Goal: Task Accomplishment & Management: Manage account settings

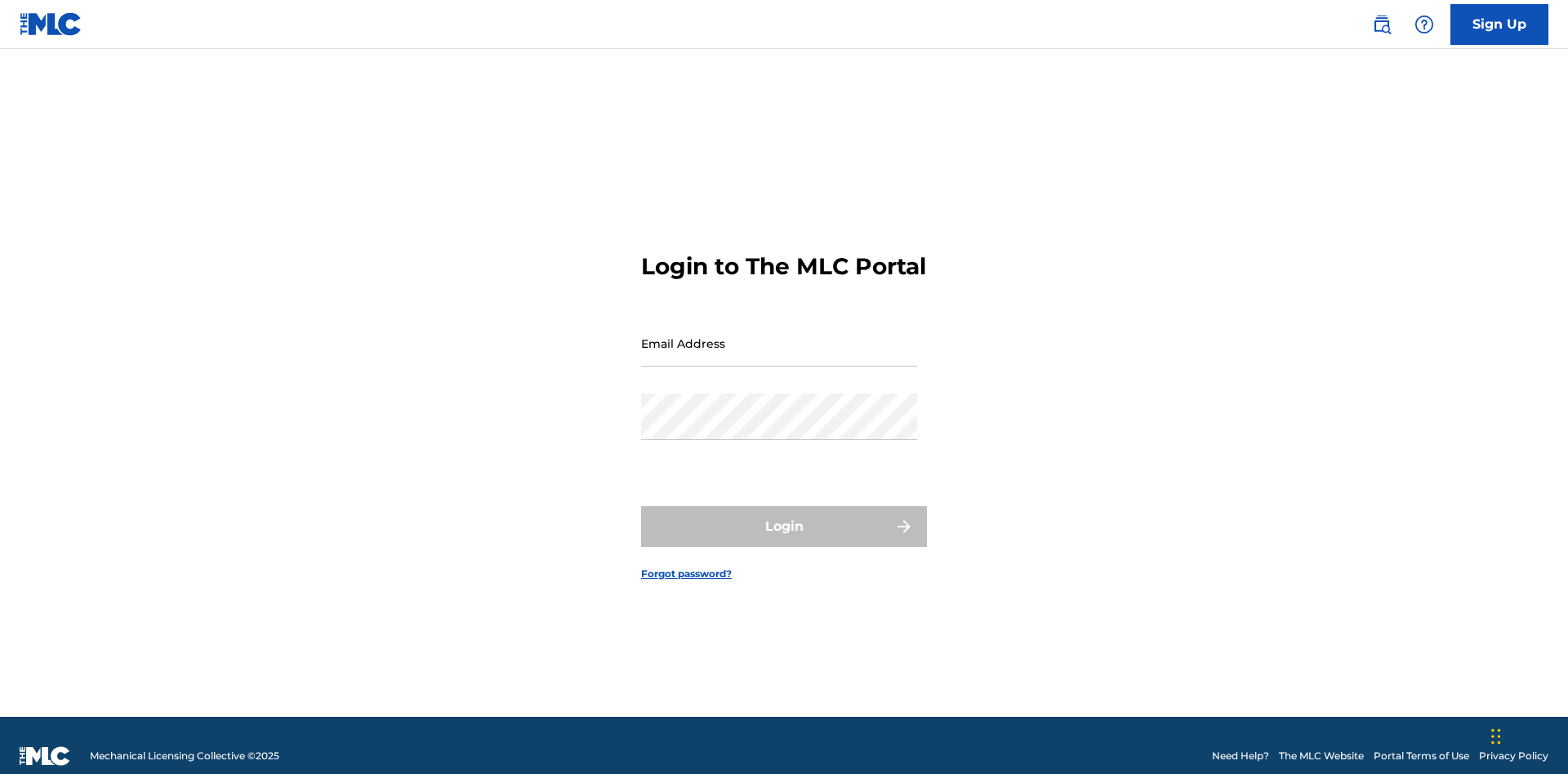
scroll to position [21, 0]
click at [779, 336] on input "Email Address" at bounding box center [778, 343] width 276 height 46
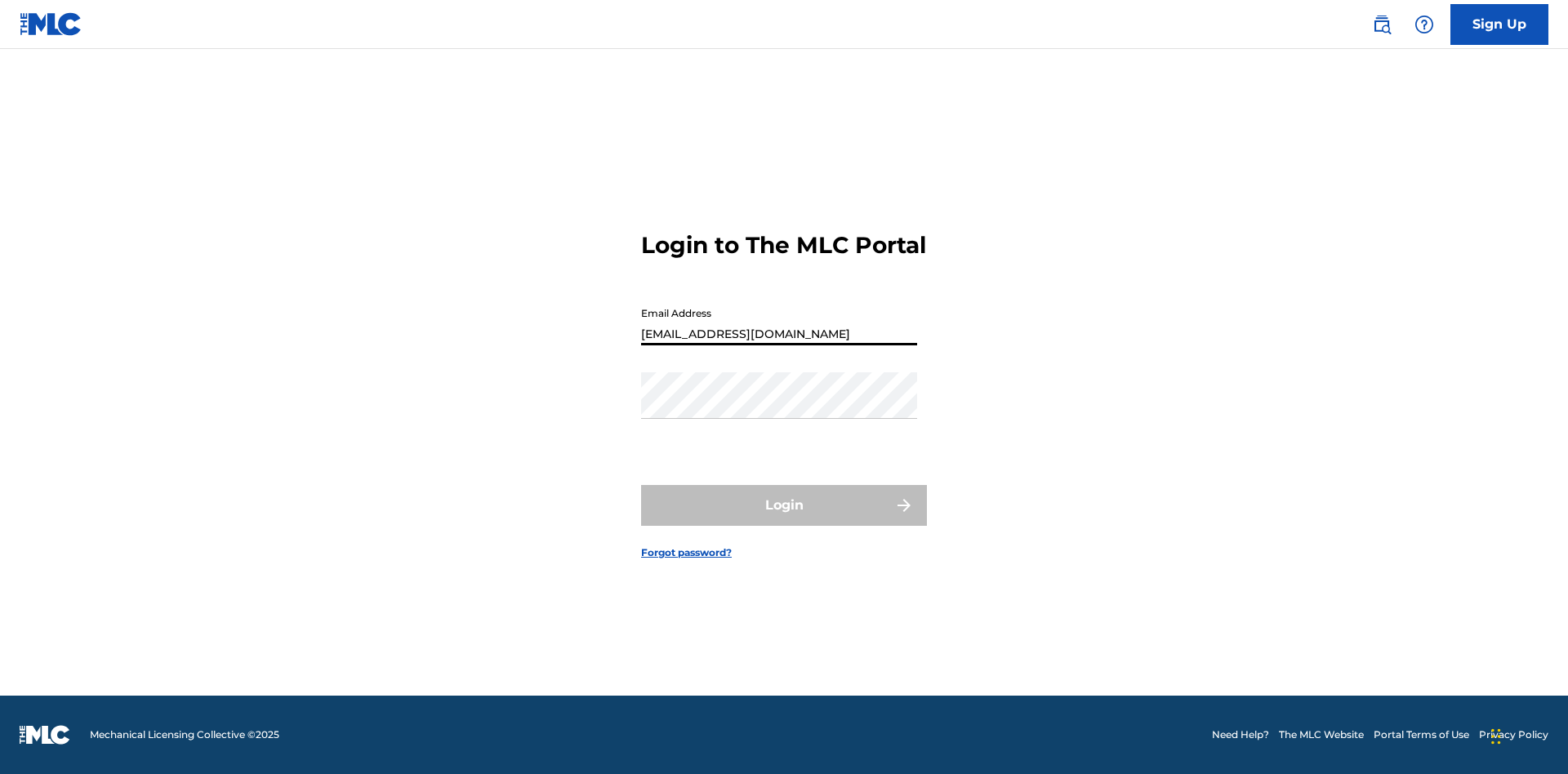
type input "Duke.McTesterson@gmail.com"
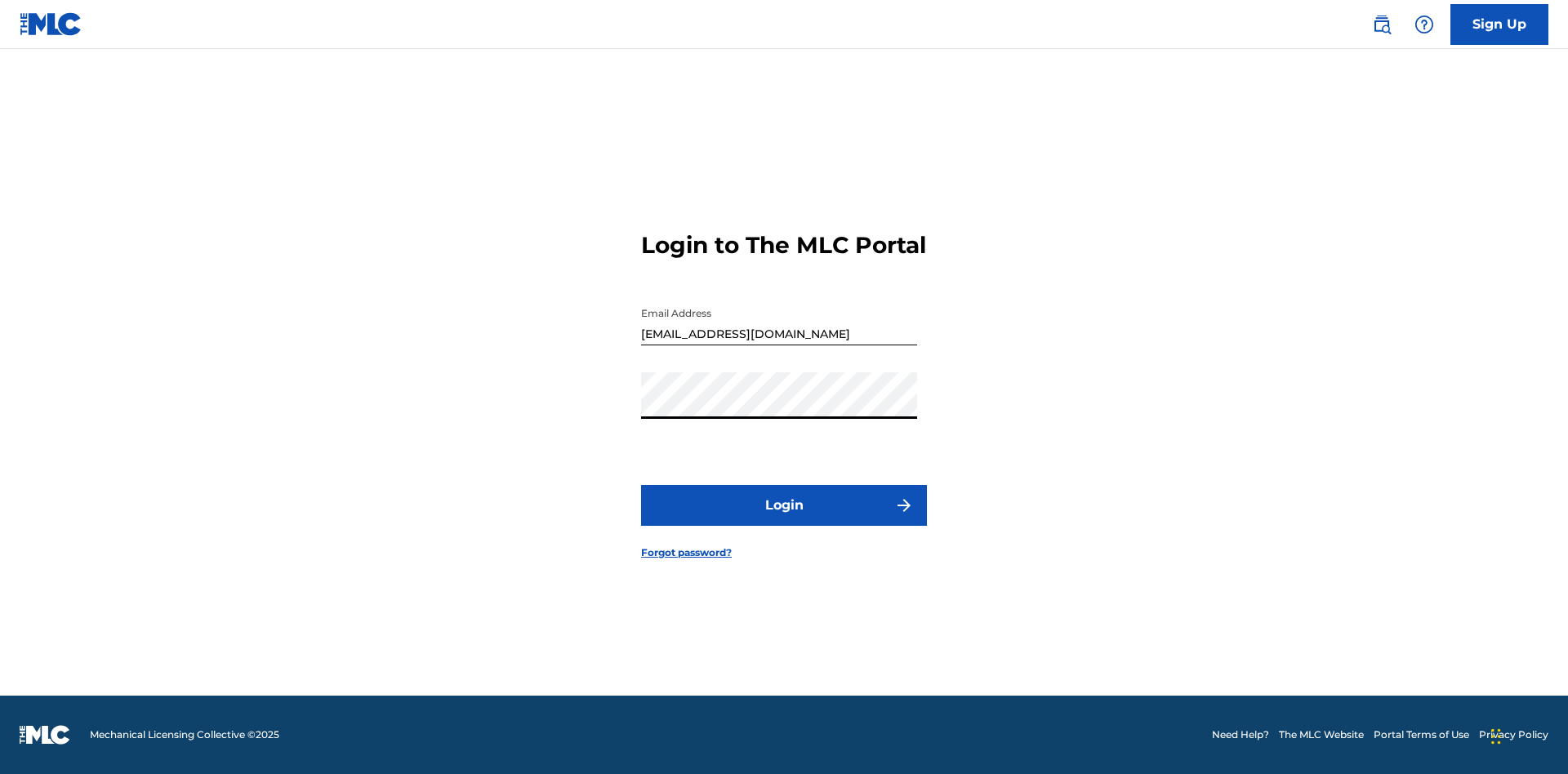
click at [784, 520] on button "Login" at bounding box center [784, 505] width 286 height 41
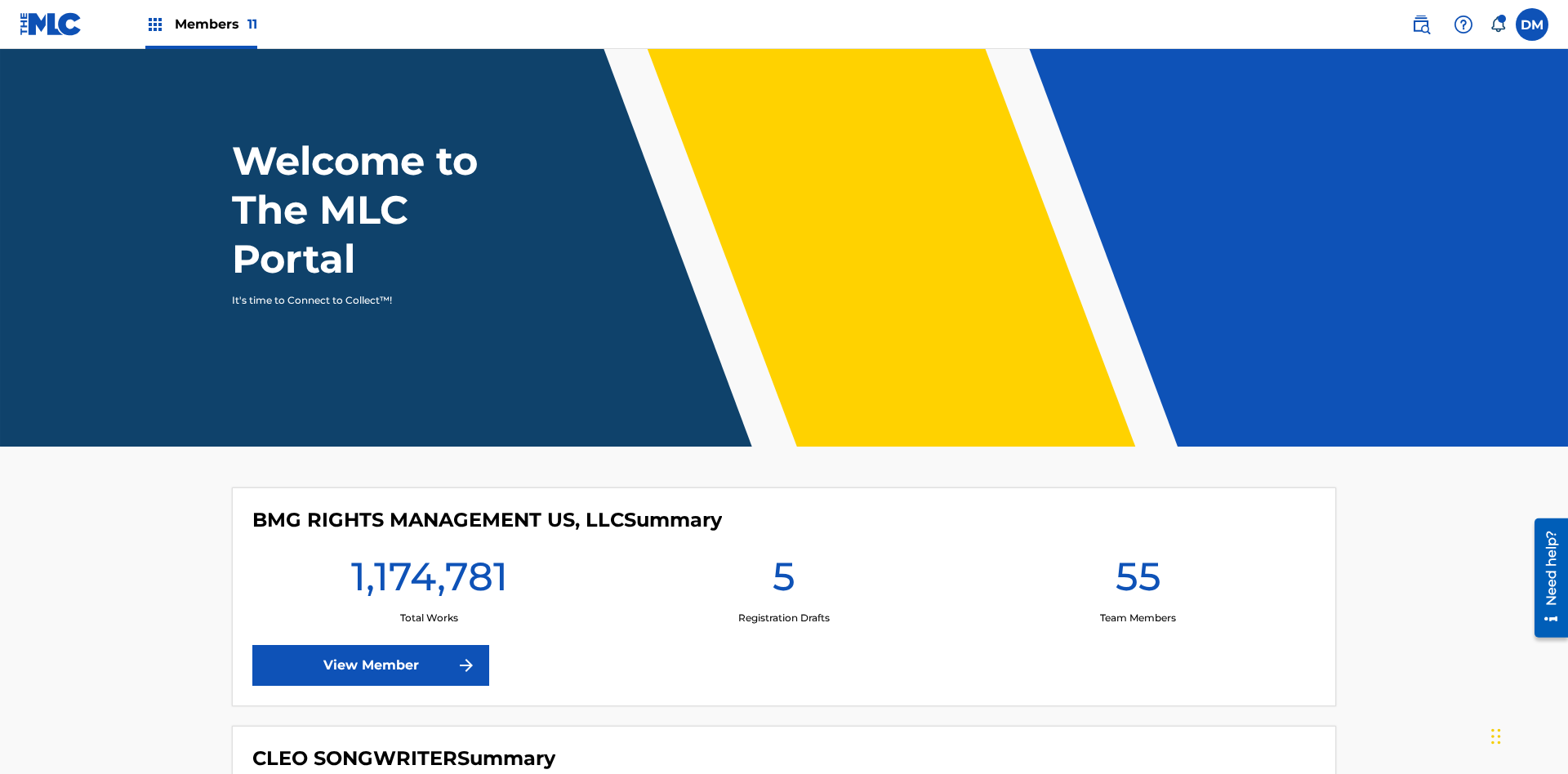
click at [201, 24] on span "Members 11" at bounding box center [216, 24] width 83 height 19
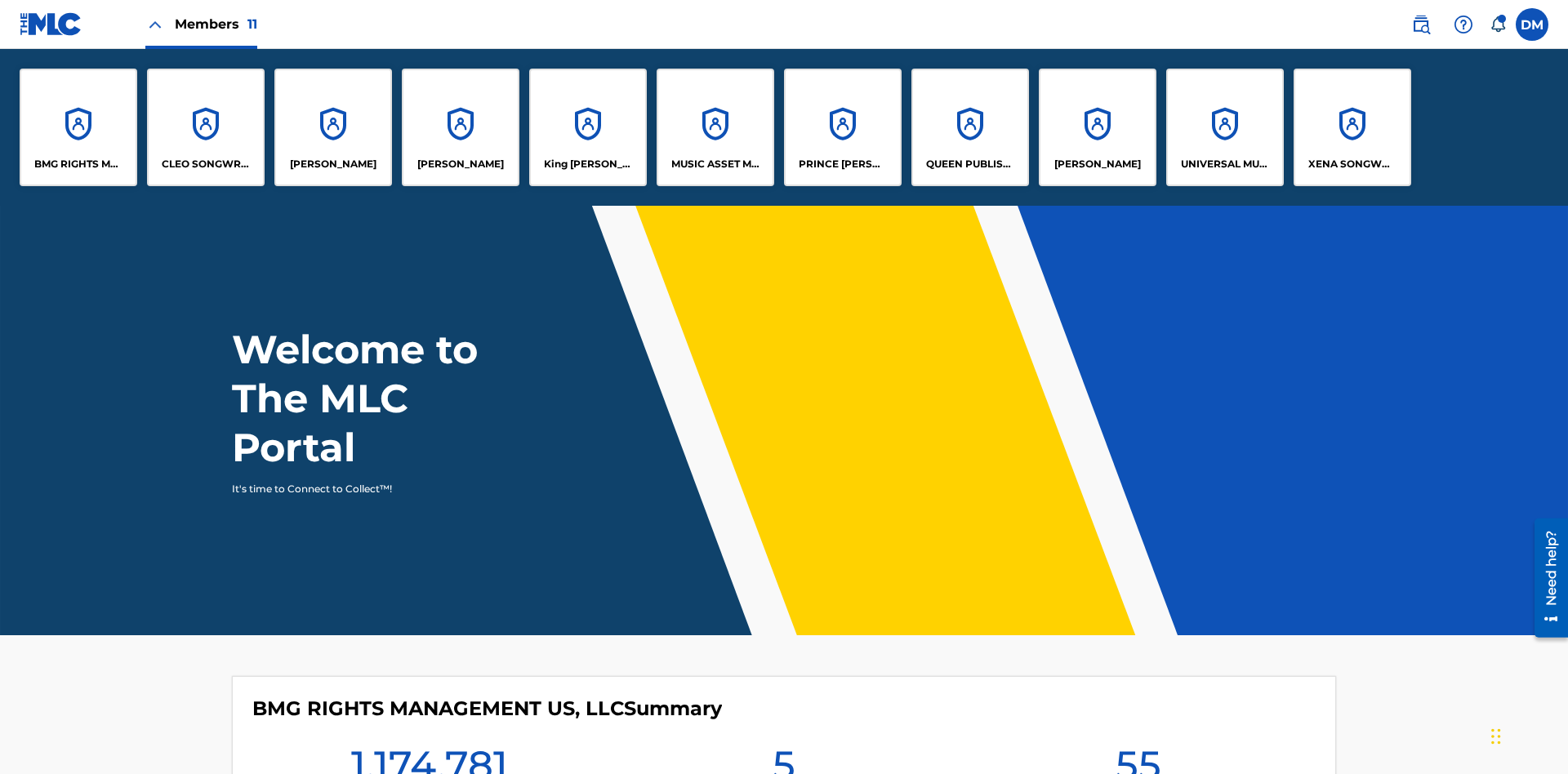
click at [1224, 165] on p "UNIVERSAL MUSIC PUB GROUP" at bounding box center [1225, 164] width 89 height 15
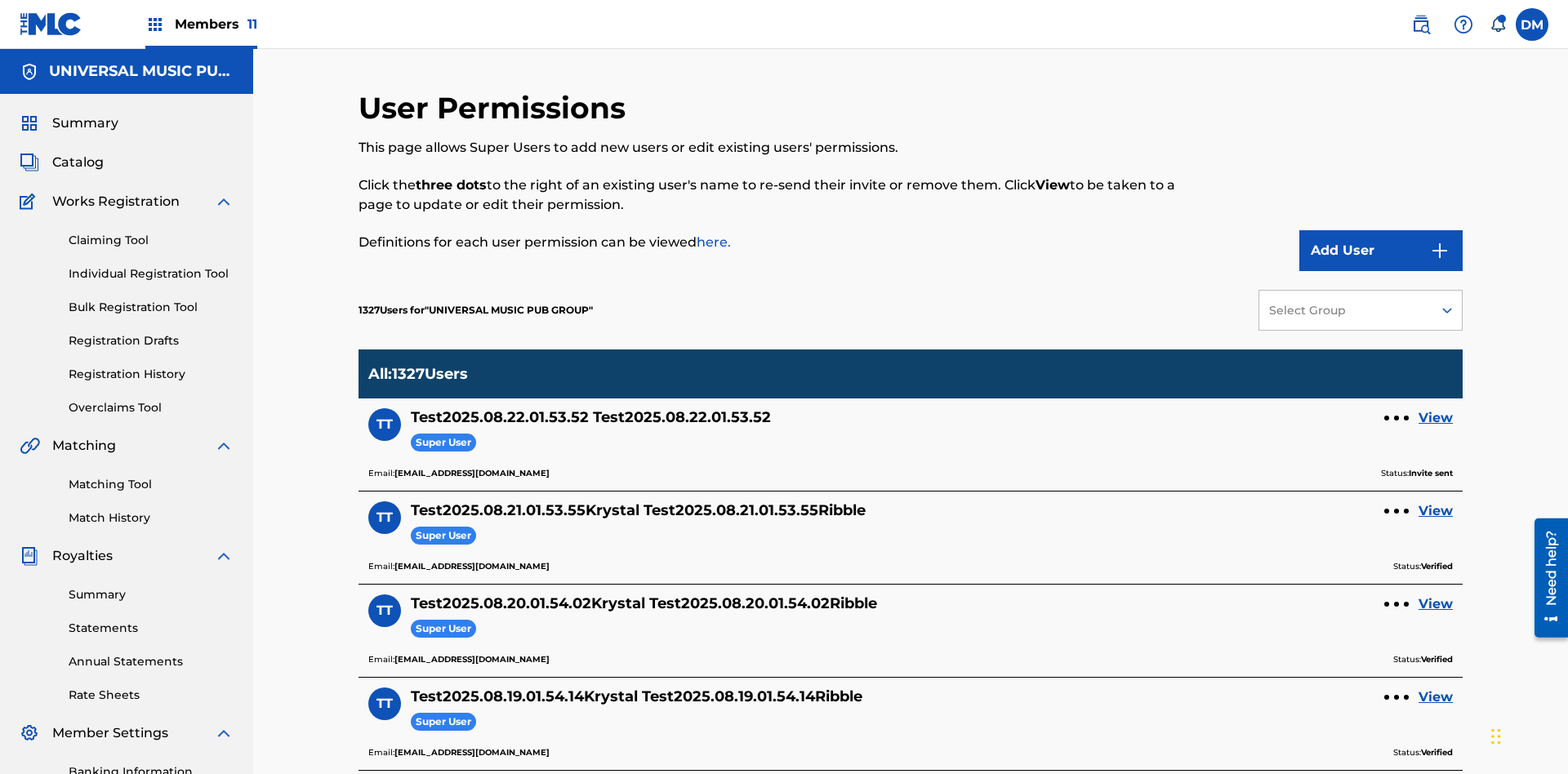
click at [1381, 231] on button "Add User" at bounding box center [1381, 251] width 164 height 41
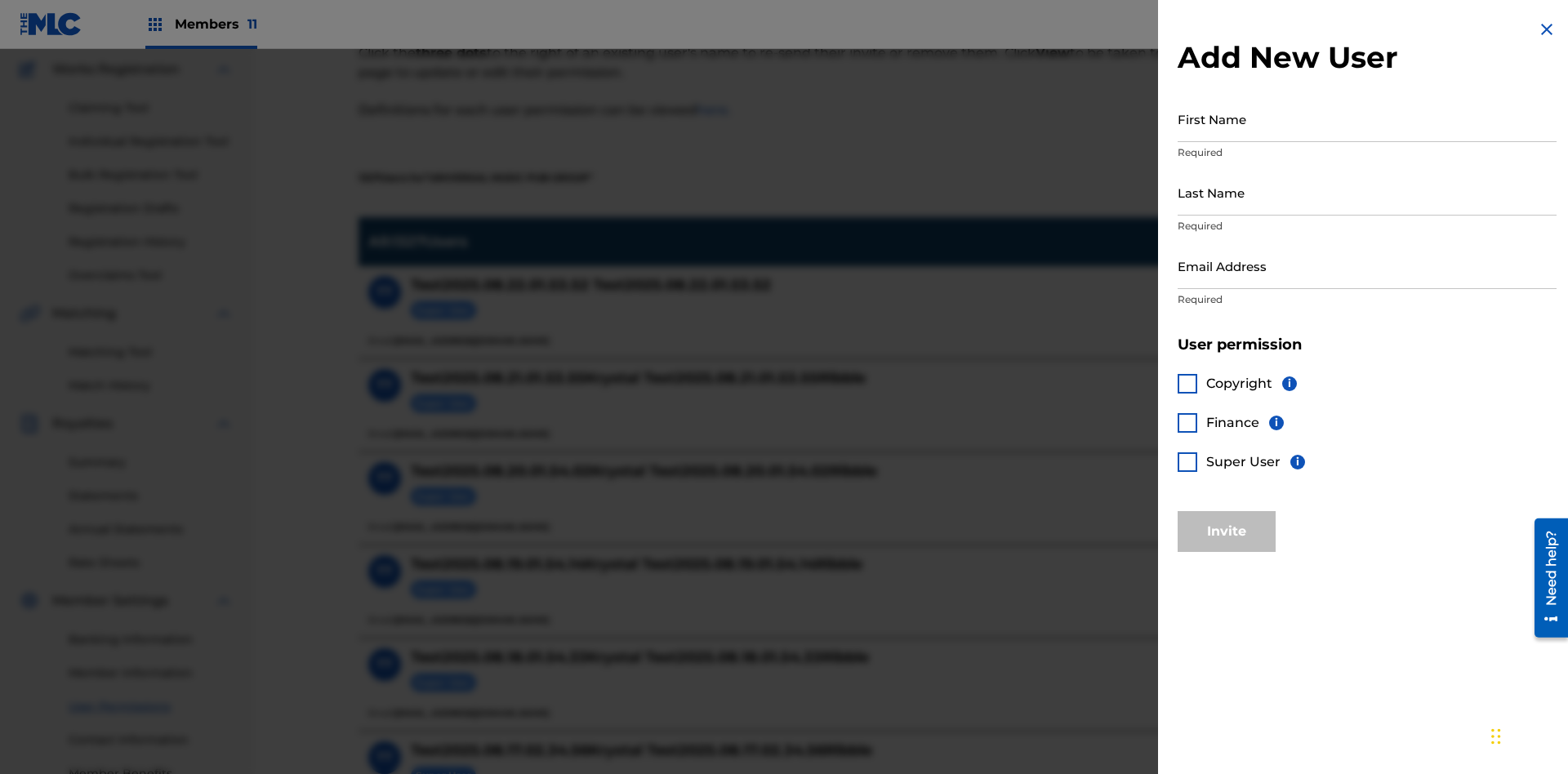
click at [1367, 118] on input "First Name" at bounding box center [1367, 118] width 379 height 46
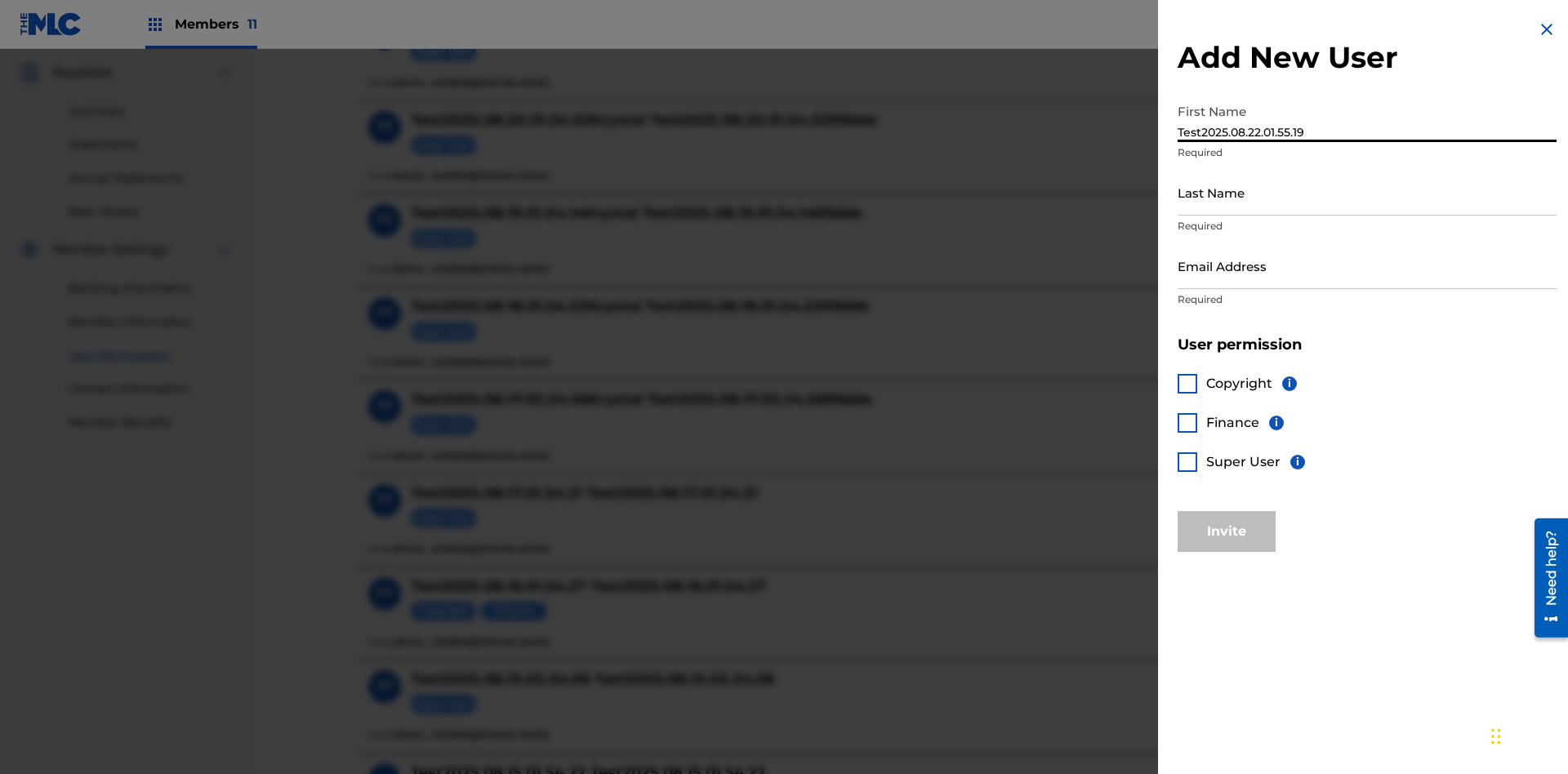
type input "Test2025.08.22.01.55.19"
click at [1367, 192] on input "Last Name" at bounding box center [1367, 192] width 379 height 46
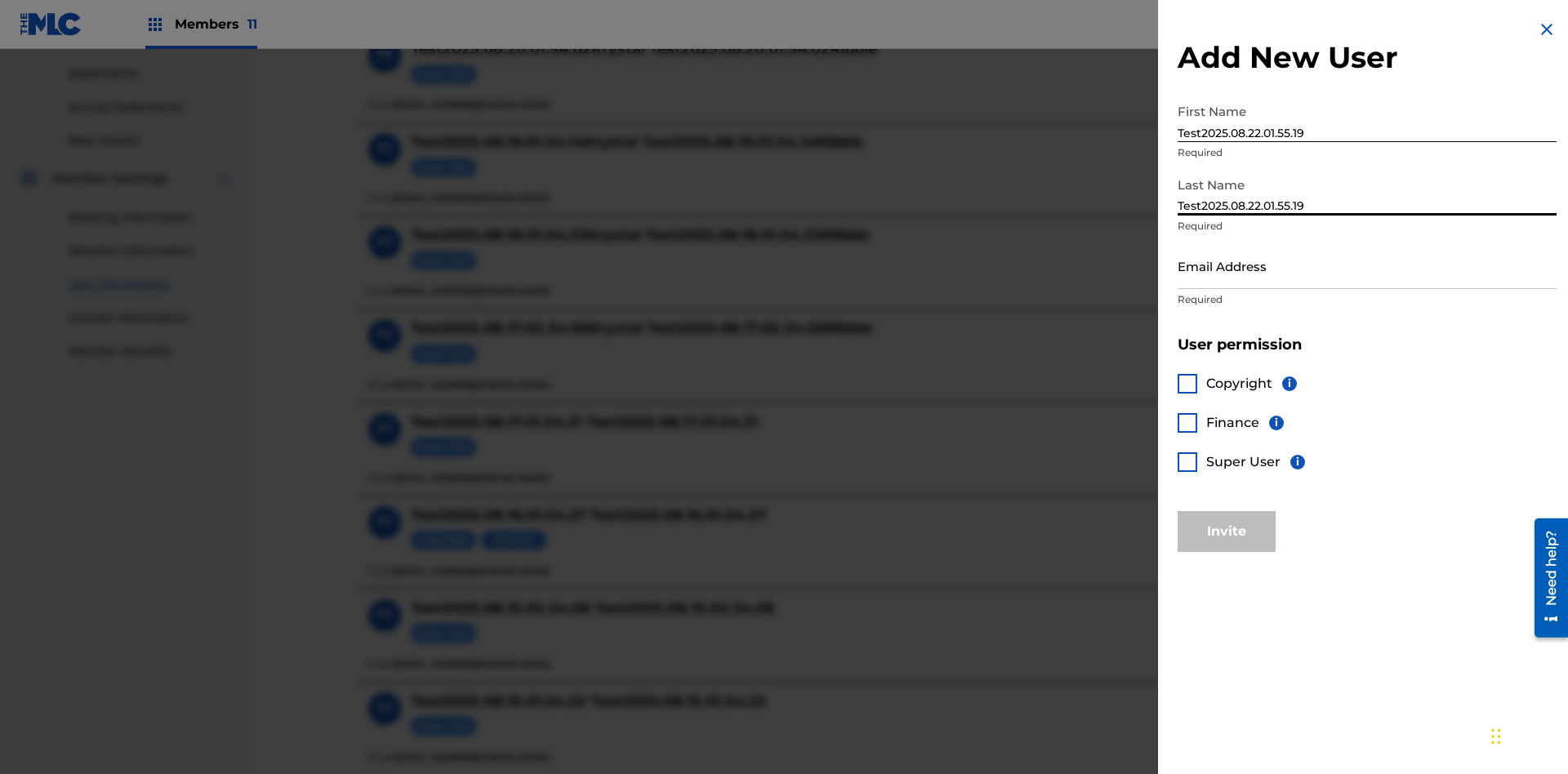
type input "Test2025.08.22.01.55.19"
click at [1367, 266] on input "Email Address" at bounding box center [1367, 266] width 379 height 46
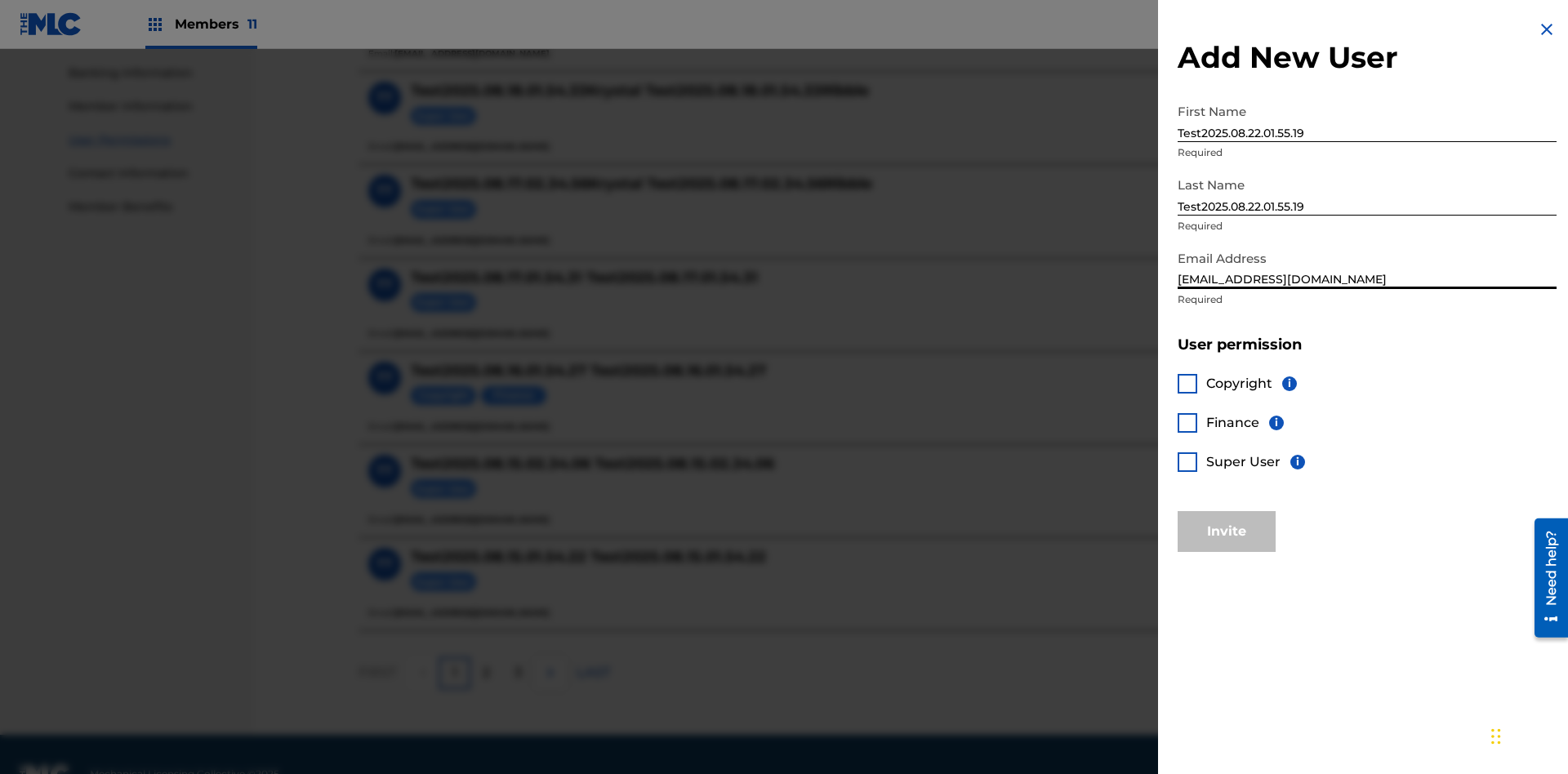
scroll to position [738, 0]
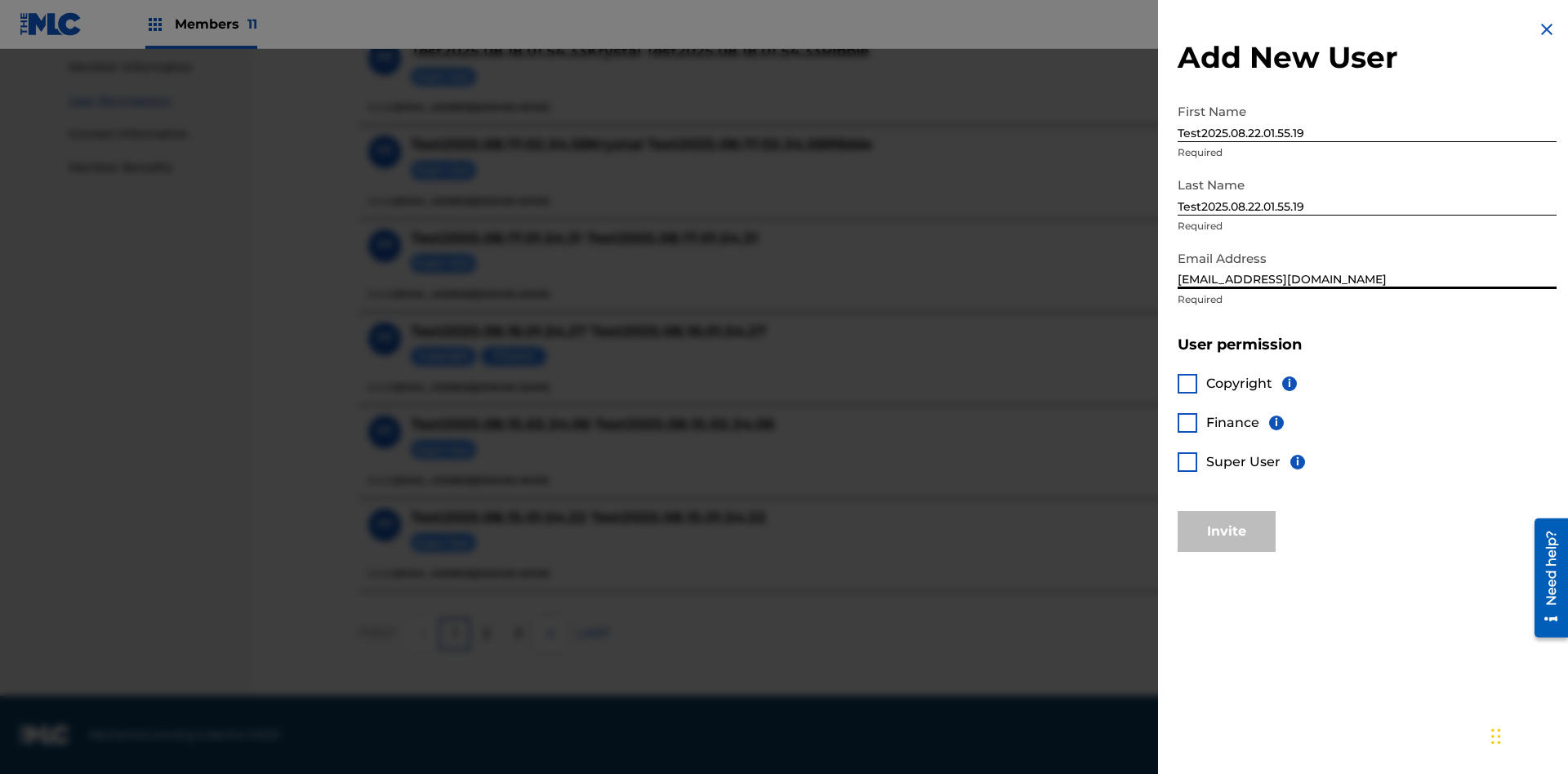
type input "f3764400-feed-4af8-9d15-e296d252841b@mailslurp.biz"
click at [1188, 383] on div at bounding box center [1188, 384] width 20 height 20
click at [1227, 531] on button "Invite" at bounding box center [1227, 531] width 98 height 41
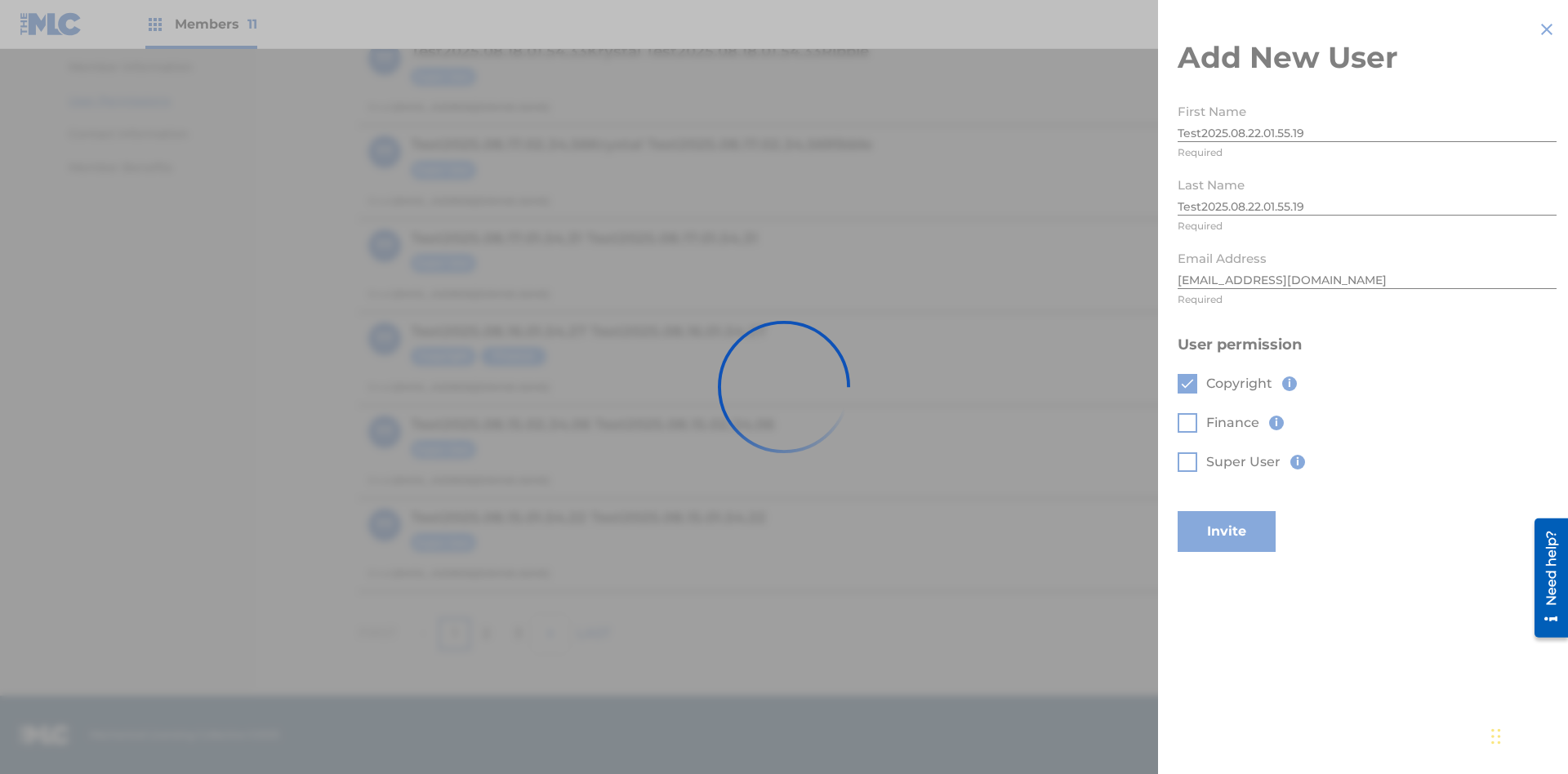
click at [1248, 511] on button "Invite" at bounding box center [1227, 531] width 98 height 41
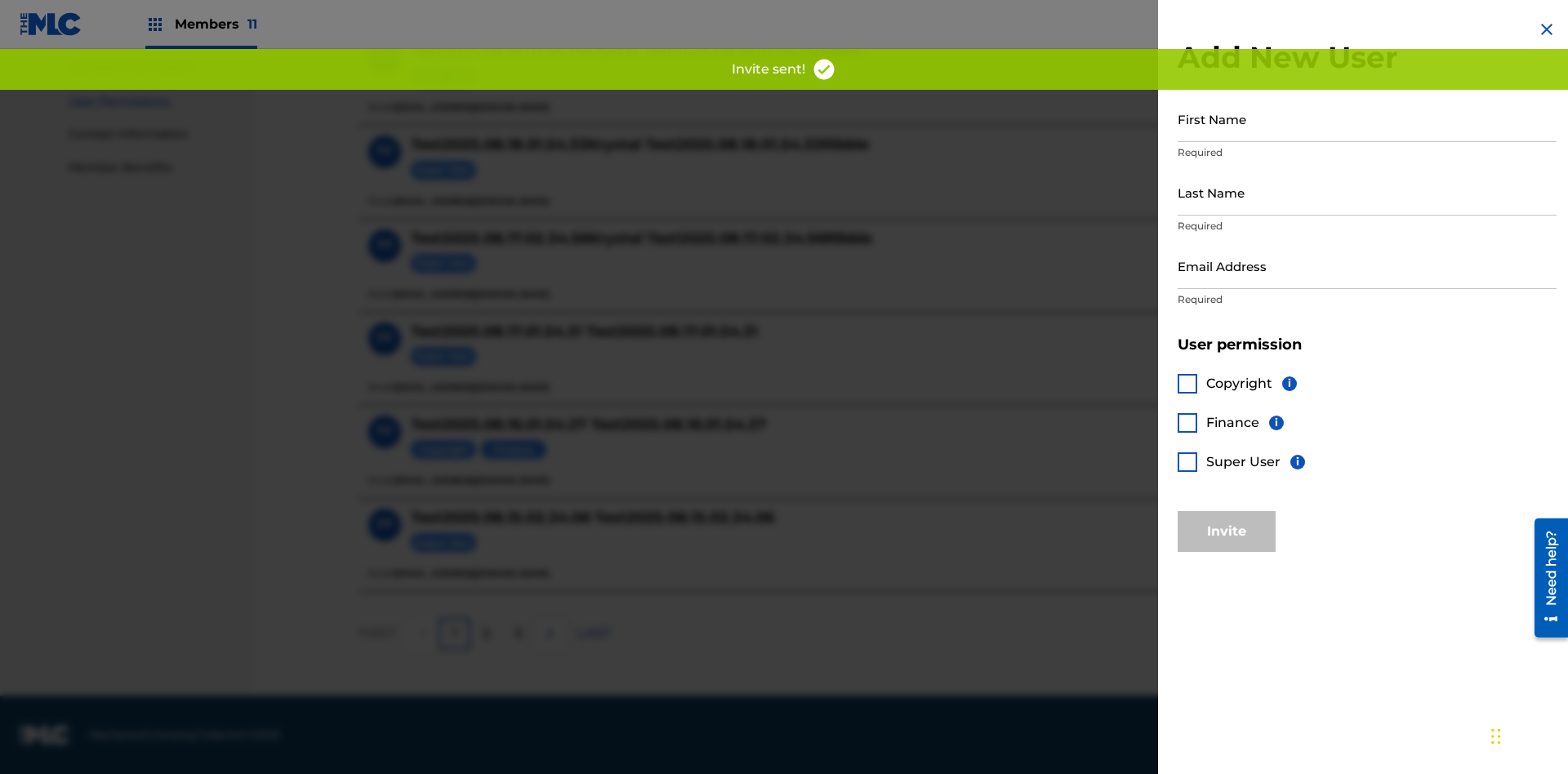
click at [1367, 118] on input "First Name" at bounding box center [1367, 118] width 379 height 46
type input "Test2025.08.22.01.55.22"
click at [1367, 192] on input "Last Name" at bounding box center [1367, 192] width 379 height 46
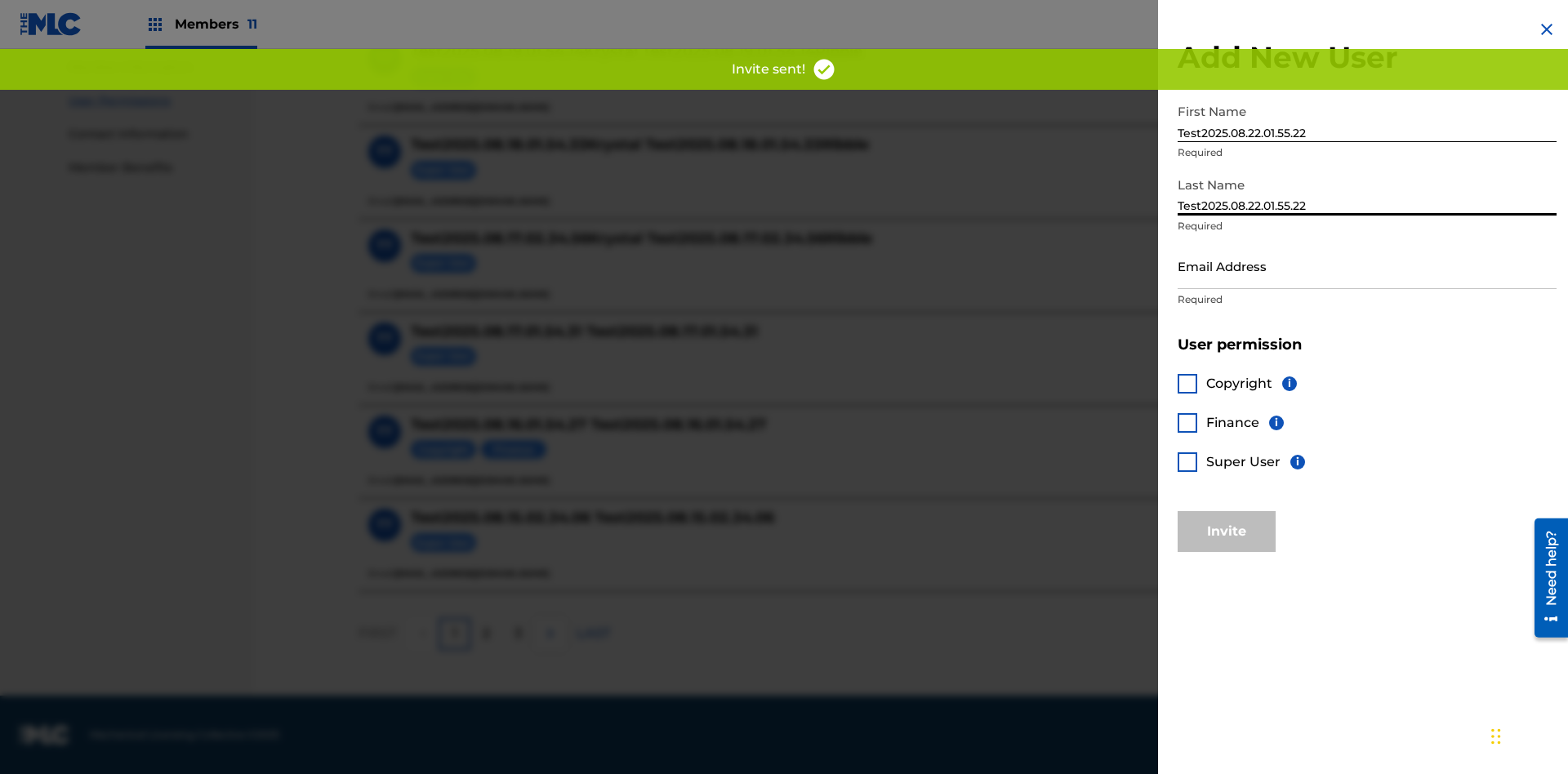
type input "Test2025.08.22.01.55.22"
click at [1367, 266] on input "Email Address" at bounding box center [1367, 266] width 379 height 46
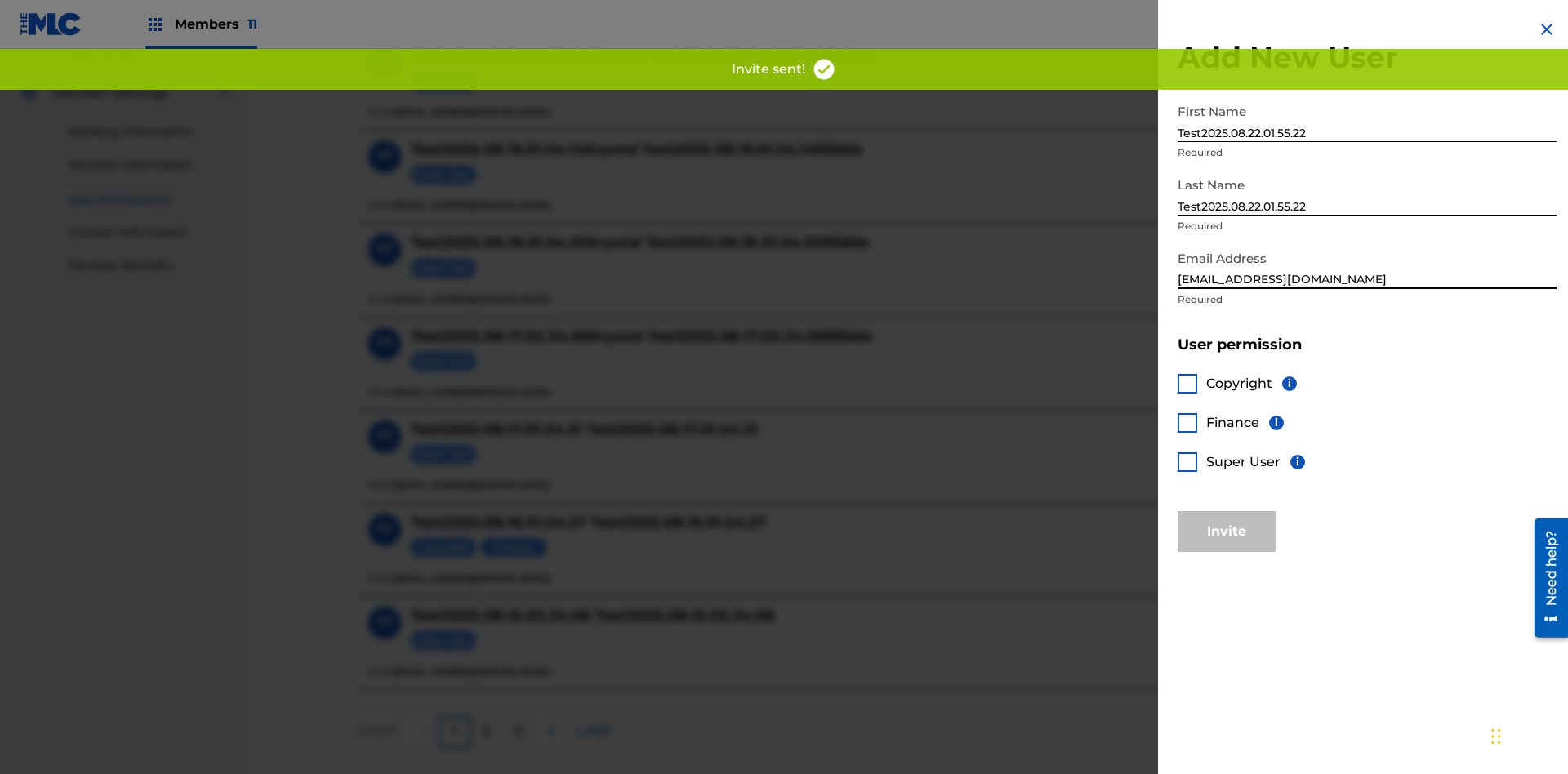
type input "3ac45d37-866f-45d3-8bc6-d5613a361ebb@mailslurp.biz"
click at [1188, 422] on div at bounding box center [1188, 423] width 20 height 20
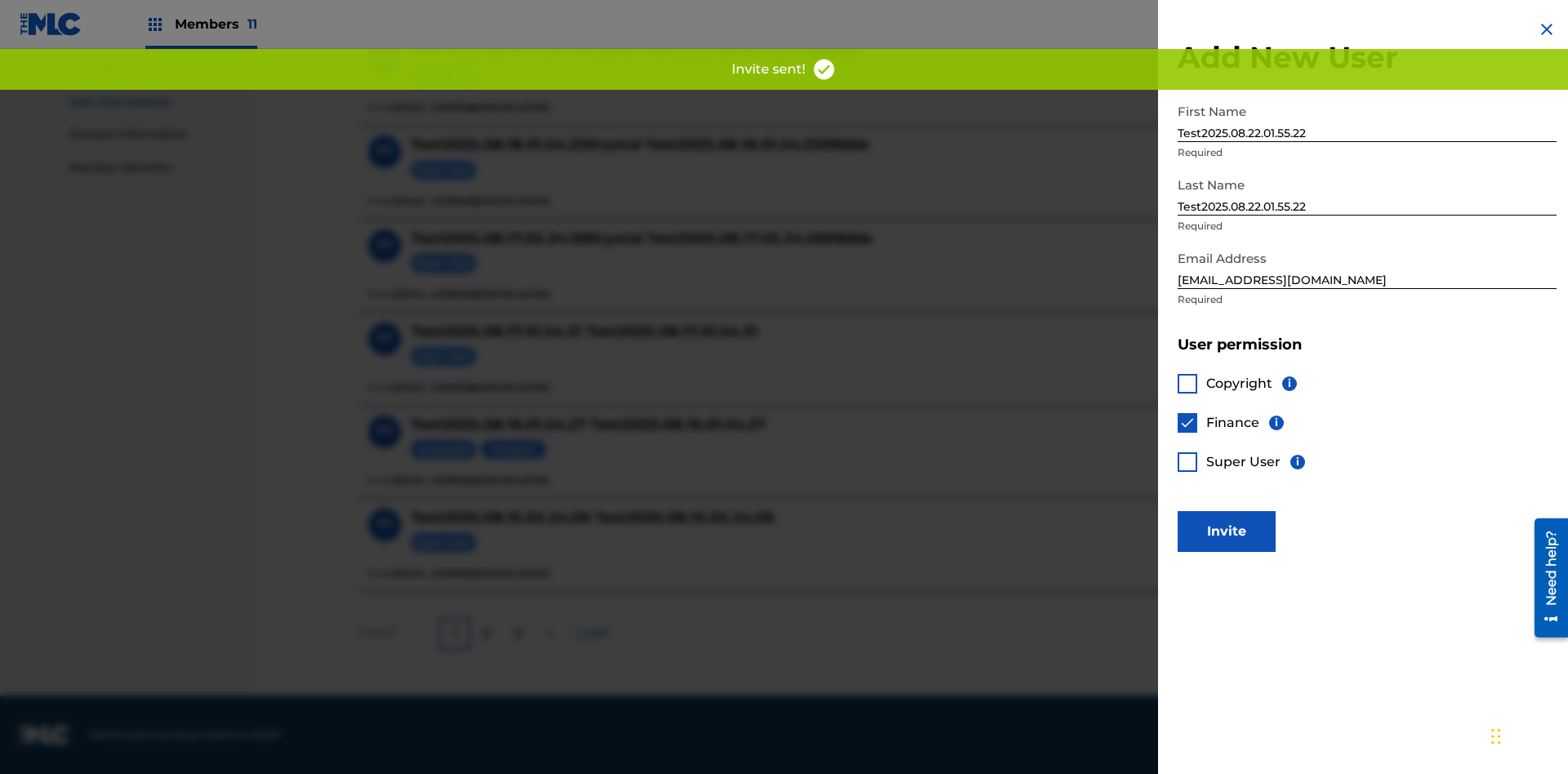
click at [1227, 531] on button "Invite" at bounding box center [1227, 531] width 98 height 41
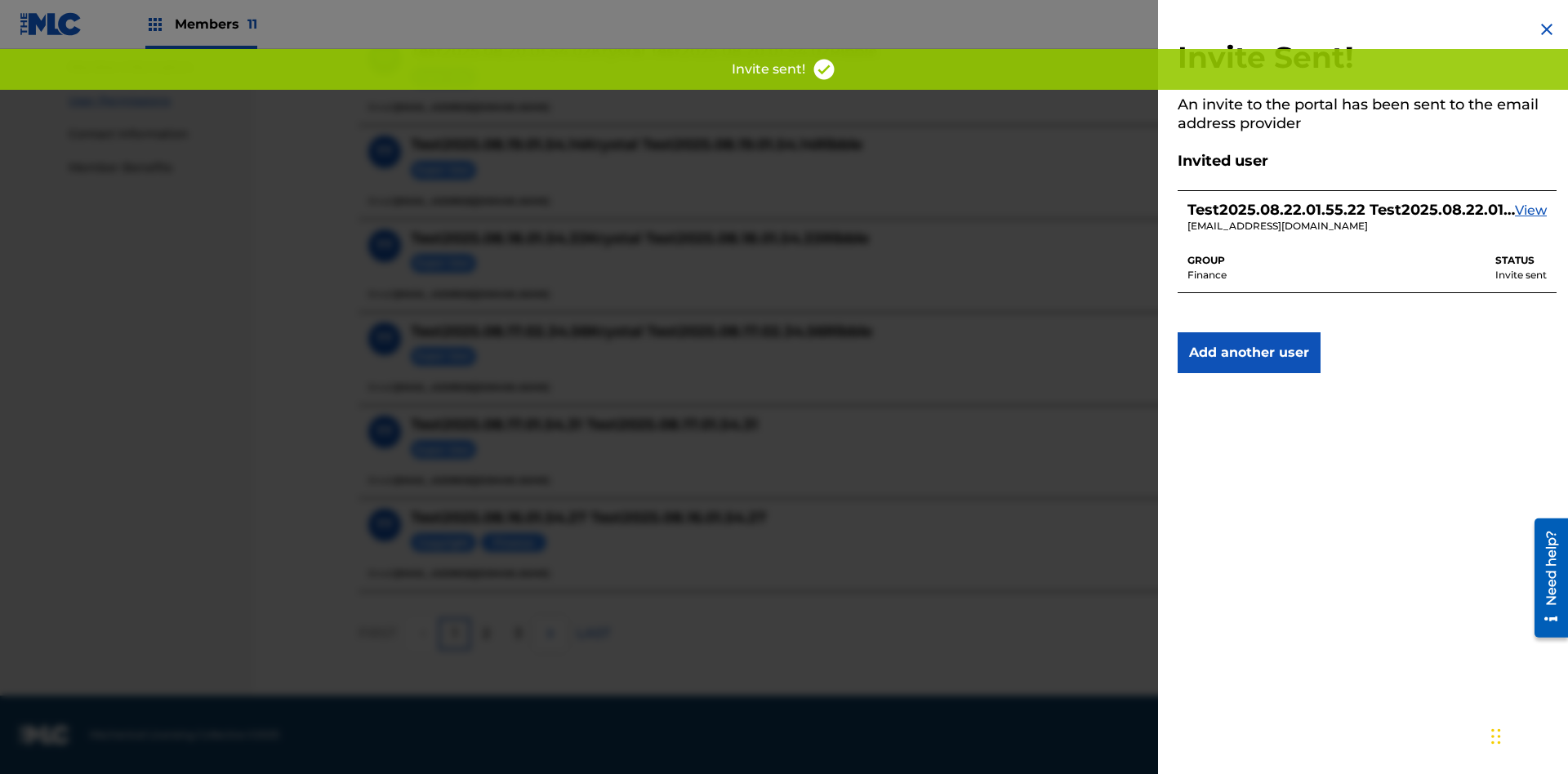
click at [1248, 353] on button "Add another user" at bounding box center [1249, 353] width 143 height 41
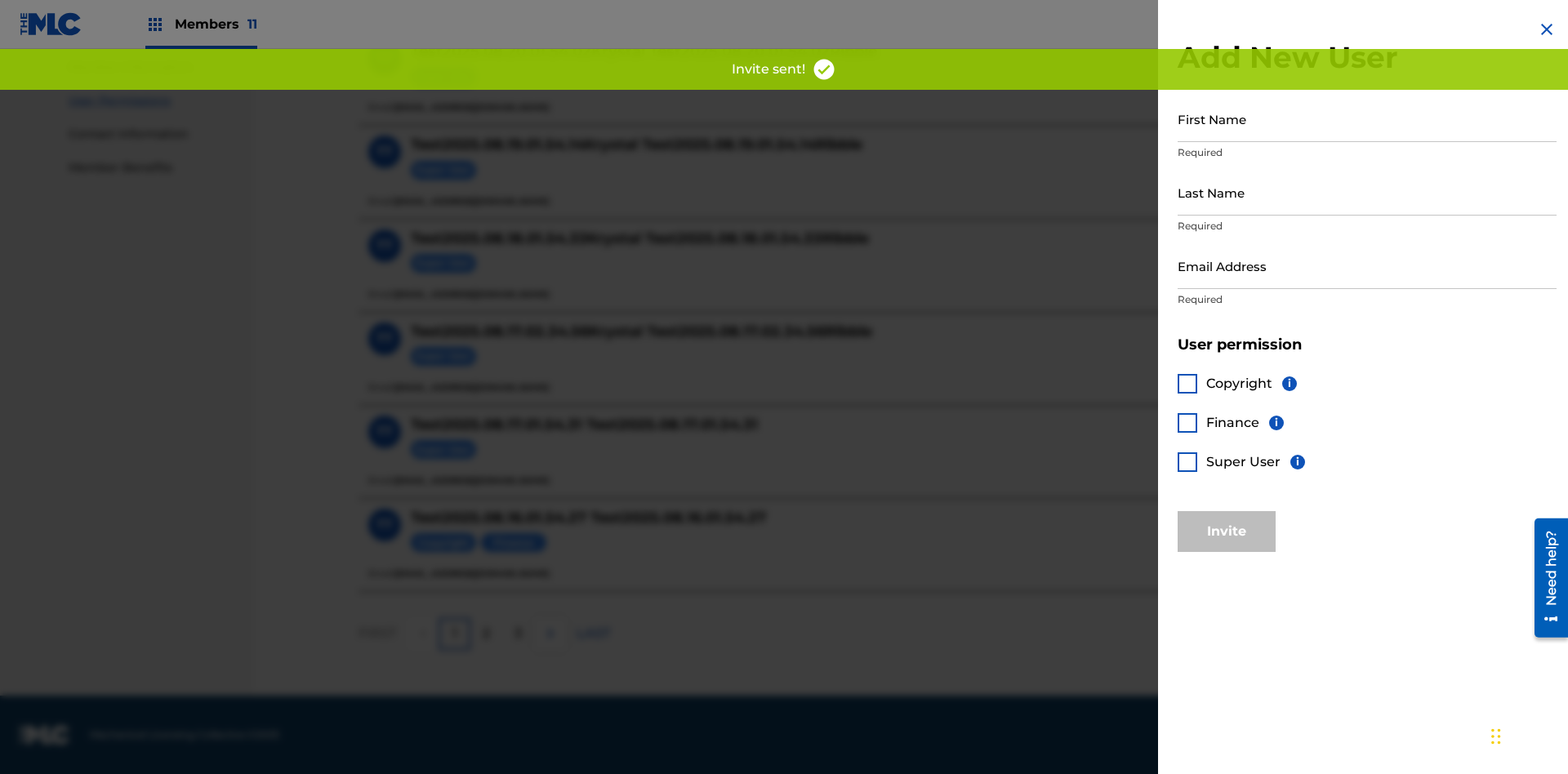
click at [1367, 118] on input "First Name" at bounding box center [1367, 118] width 379 height 46
type input "Test2025.08.22.01.55.24"
click at [1367, 192] on input "Last Name" at bounding box center [1367, 192] width 379 height 46
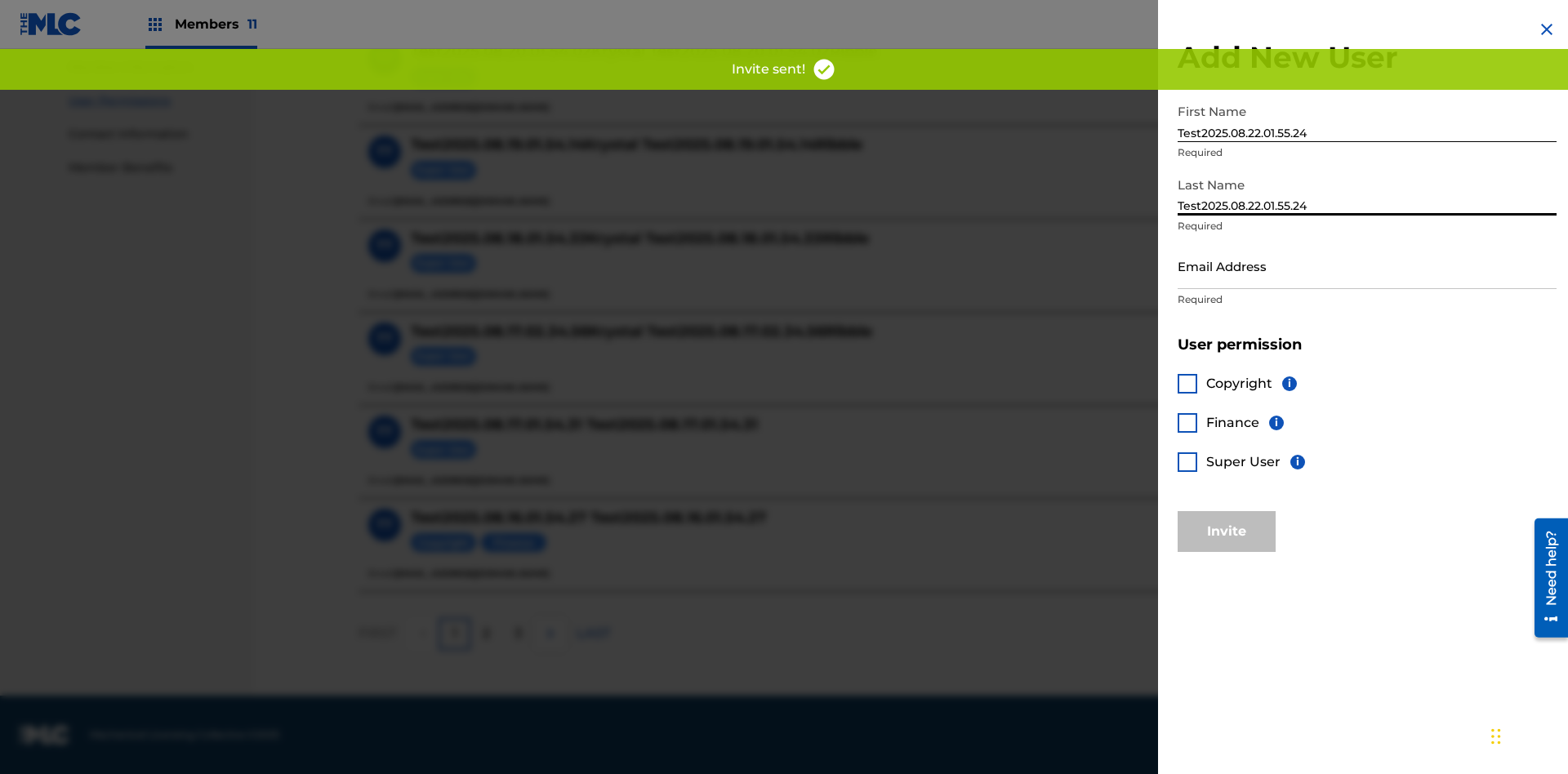
type input "Test2025.08.22.01.55.24"
click at [1367, 266] on input "Email Address" at bounding box center [1367, 266] width 379 height 46
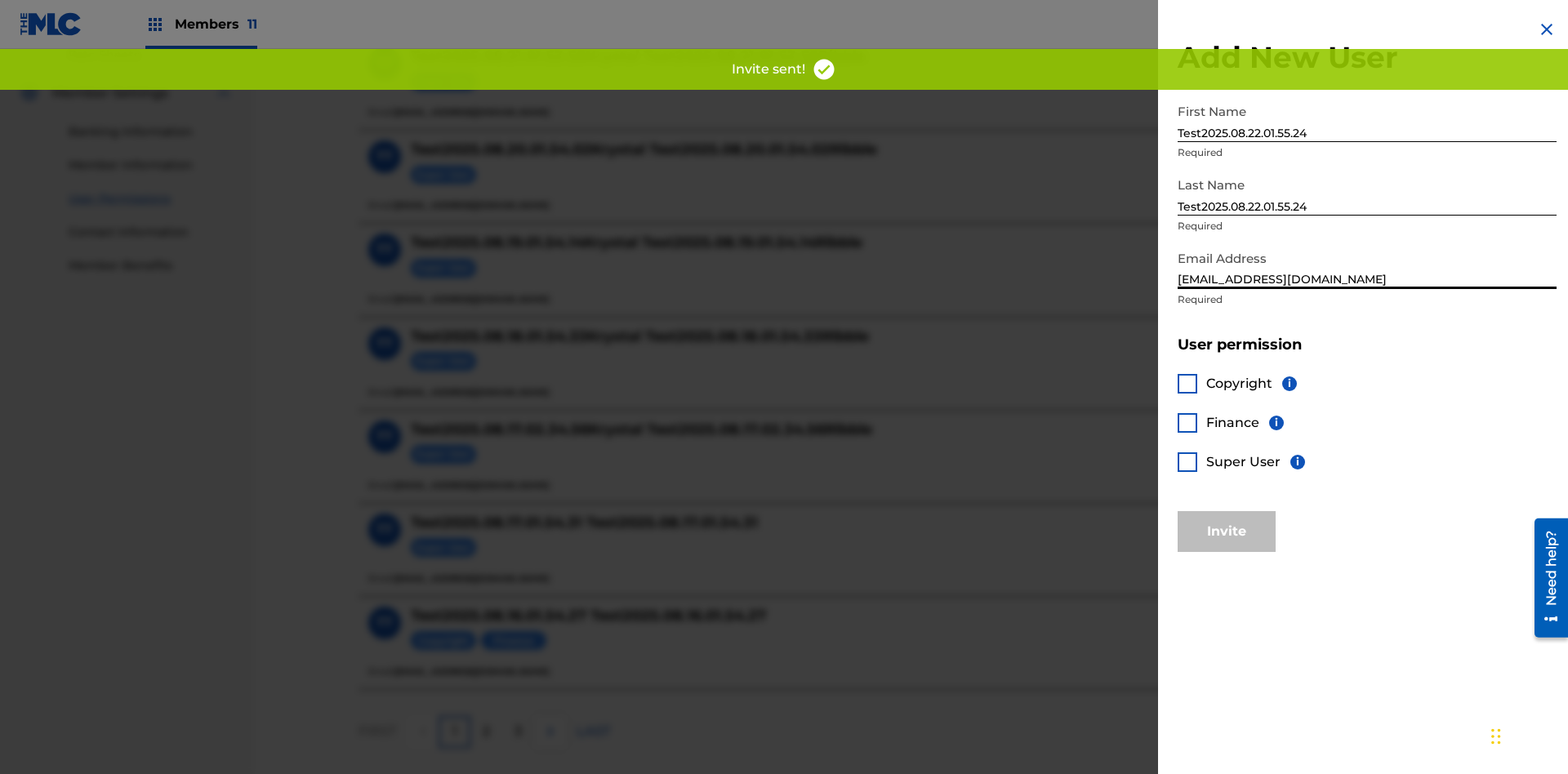
type input "3ddfbcae-bbaa-4a3b-bdc4-7b00c2277e81@mailslurp.biz"
click at [1188, 461] on div at bounding box center [1188, 462] width 20 height 20
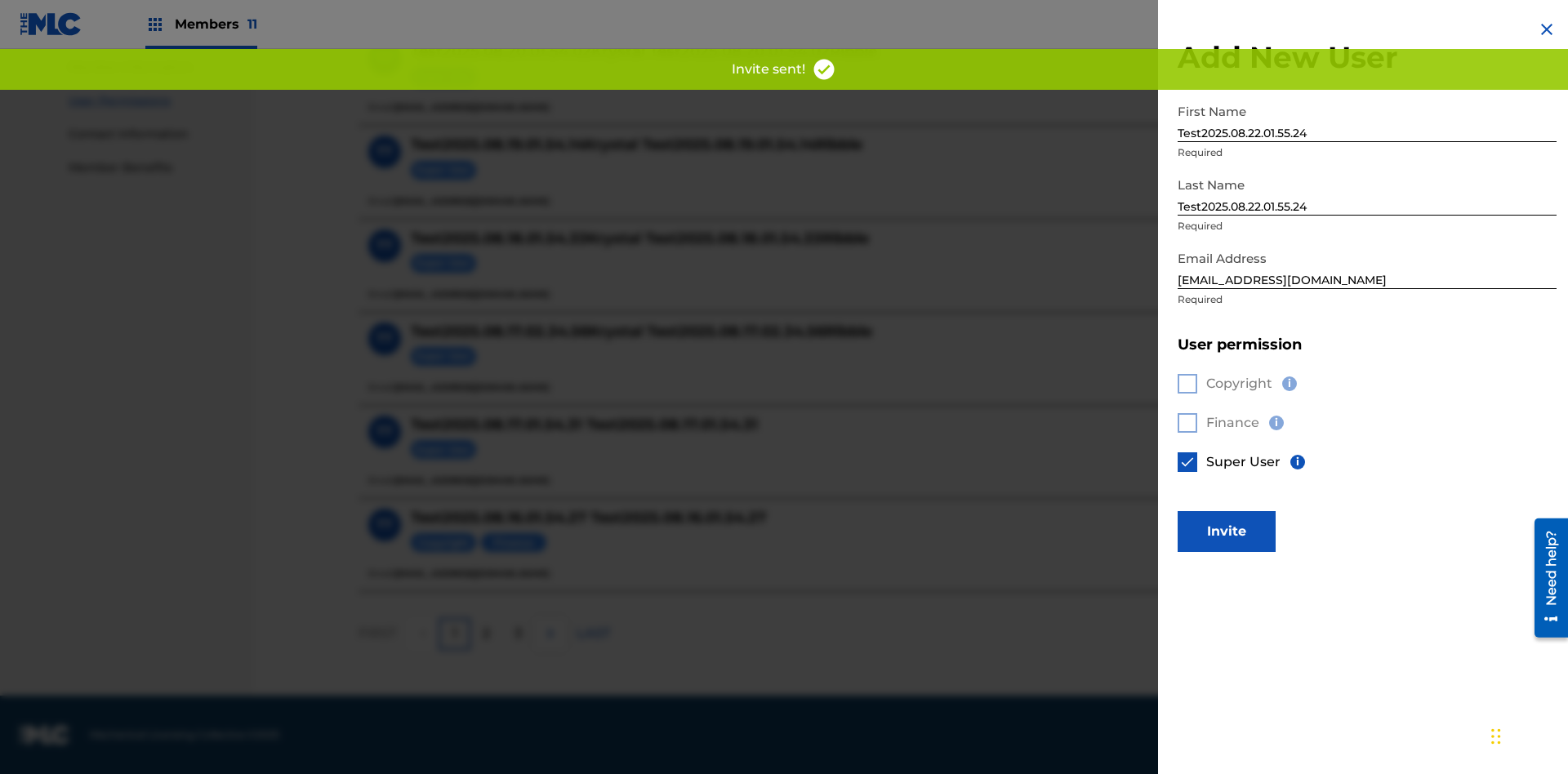
click at [1227, 531] on button "Invite" at bounding box center [1227, 531] width 98 height 41
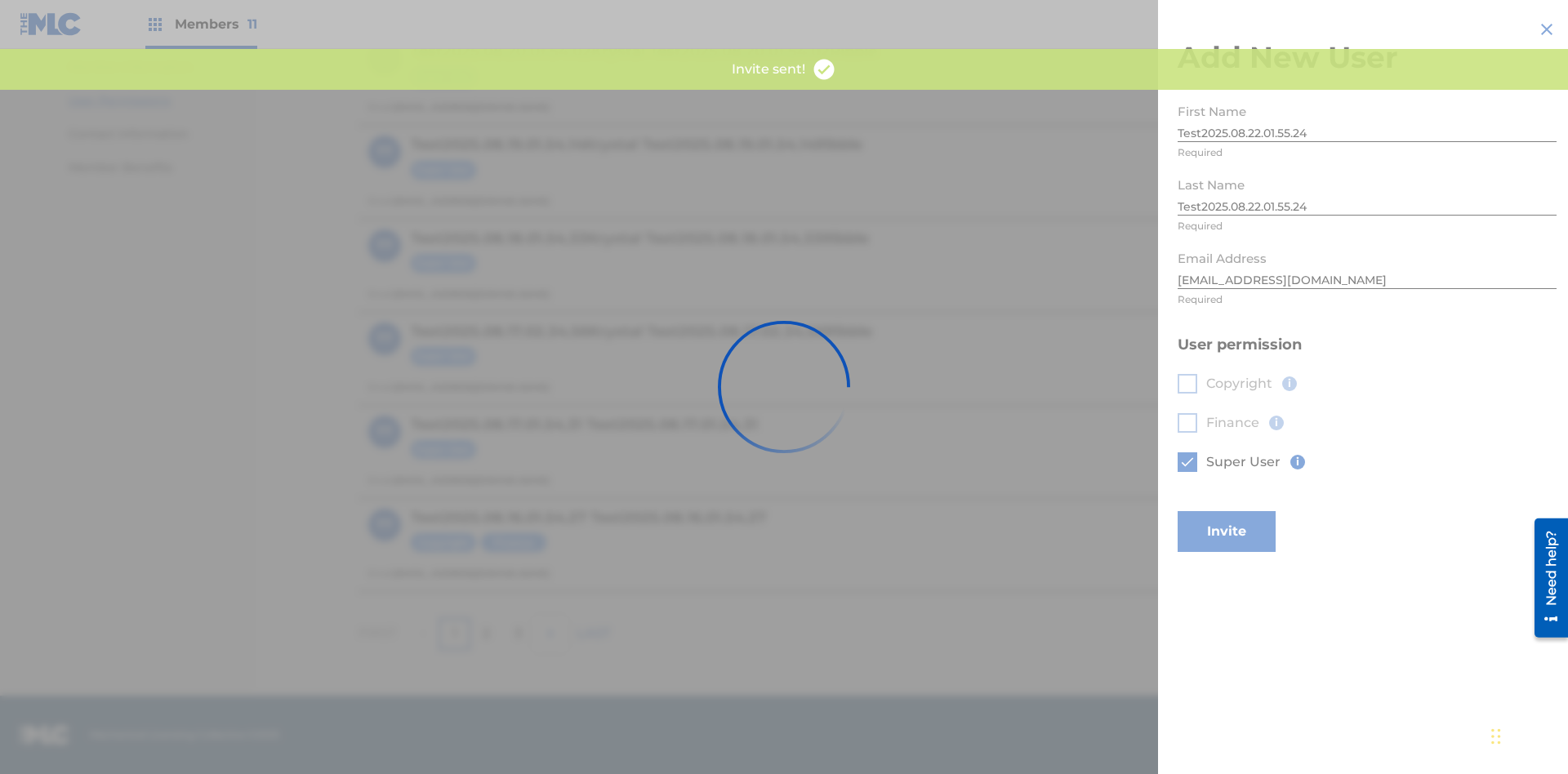
click at [1248, 511] on button "Invite" at bounding box center [1227, 531] width 98 height 41
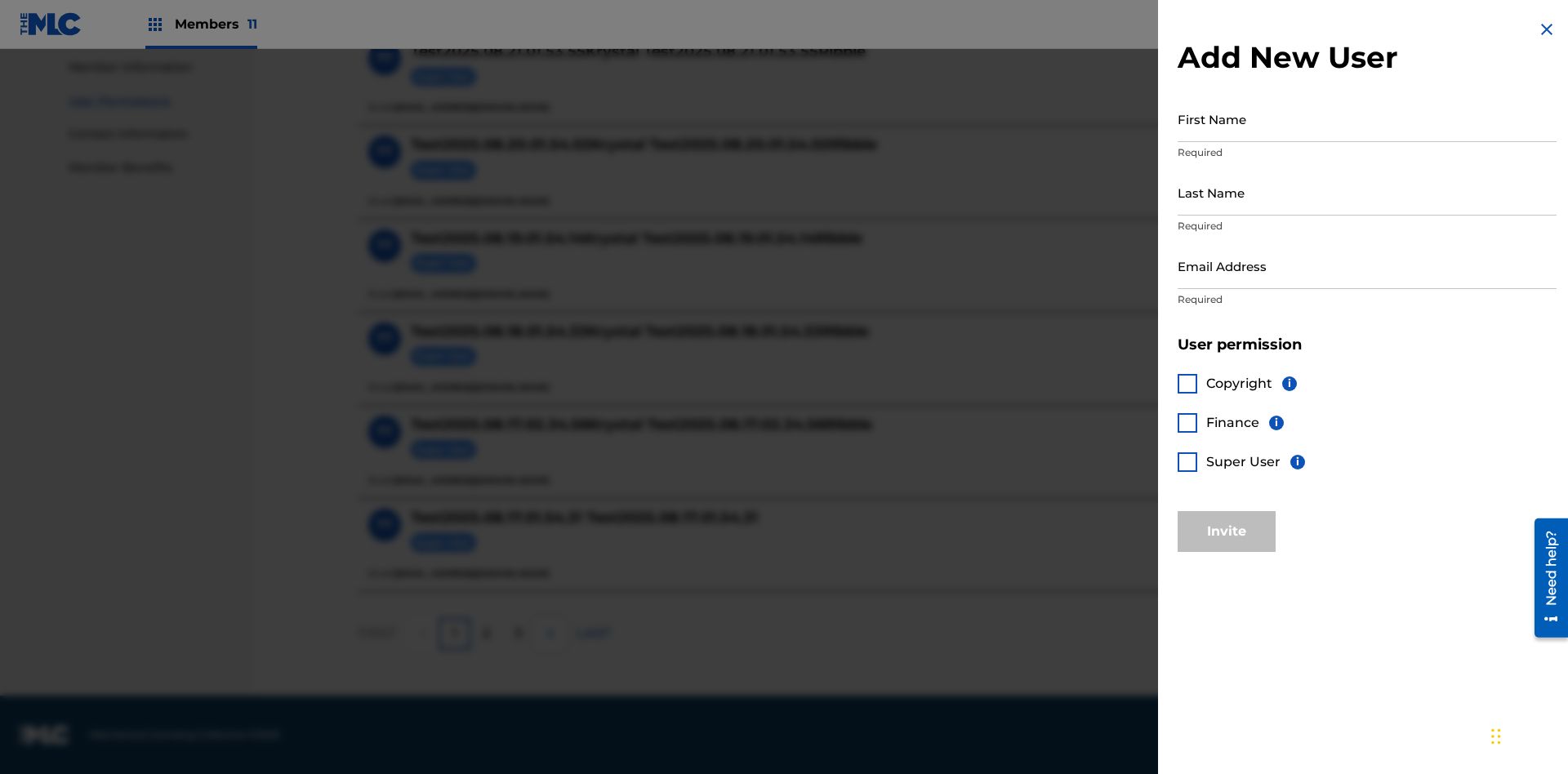
click at [1367, 118] on input "First Name" at bounding box center [1367, 118] width 379 height 46
type input "Test2025.08.22.01.55.27"
click at [1367, 192] on input "Last Name" at bounding box center [1367, 192] width 379 height 46
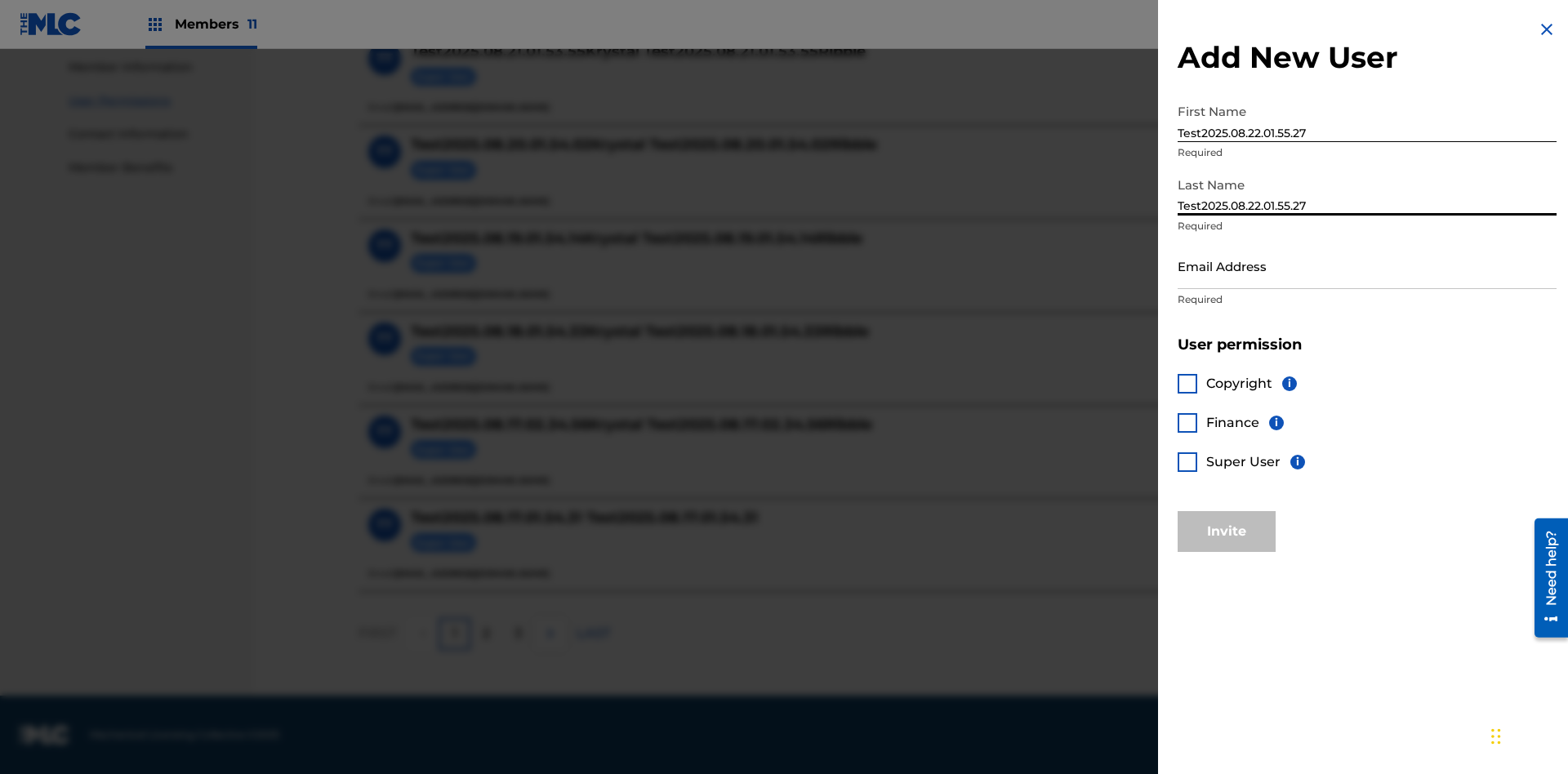
type input "Test2025.08.22.01.55.27"
click at [1367, 266] on input "Email Address" at bounding box center [1367, 266] width 379 height 46
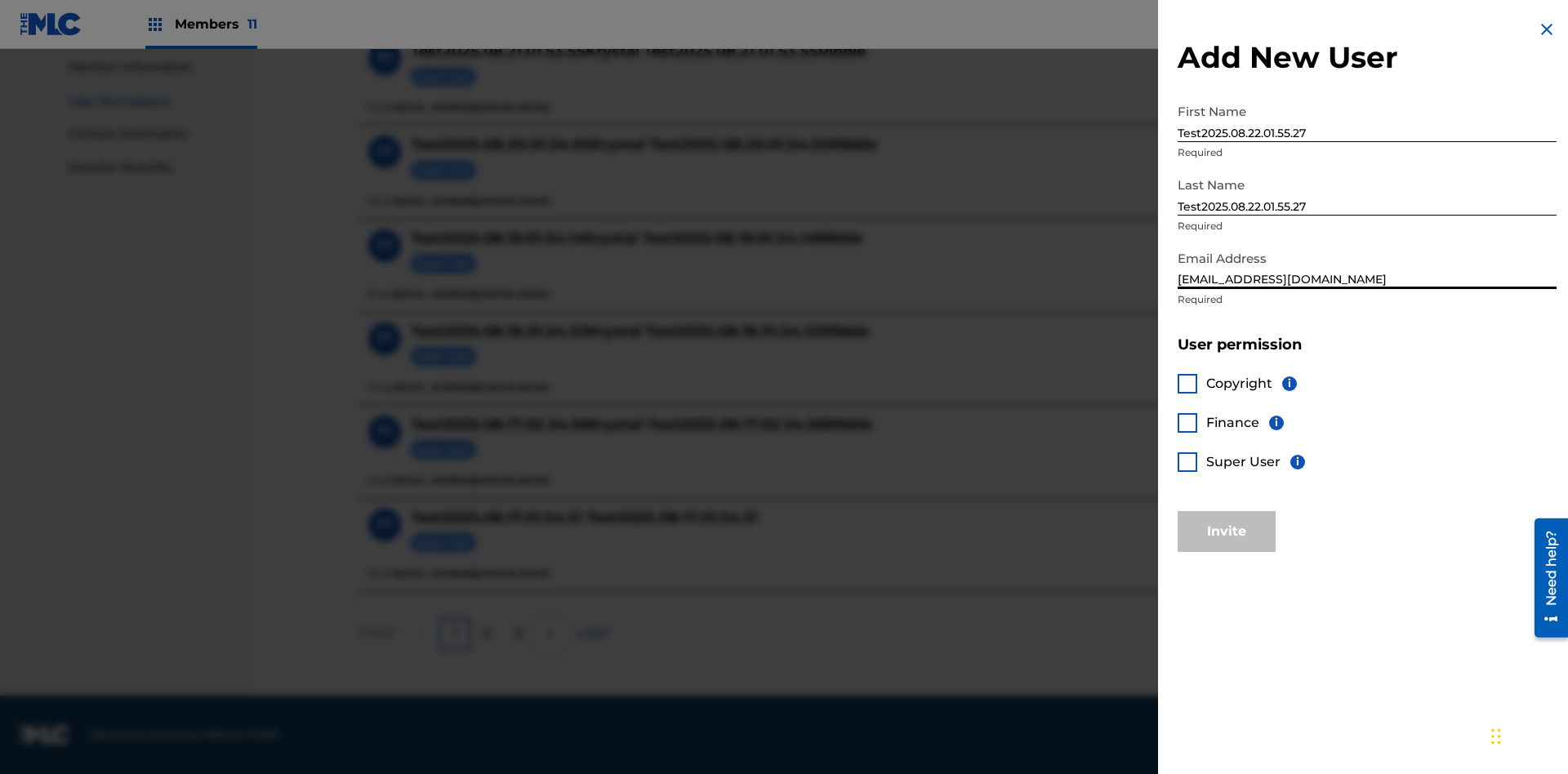
type input "c7dd7294-e7dd-4249-813f-5aa3e91fa8f9@mailslurp.biz"
click at [1188, 383] on div at bounding box center [1188, 384] width 20 height 20
click at [1188, 422] on div at bounding box center [1188, 423] width 20 height 20
click at [1227, 531] on button "Invite" at bounding box center [1227, 531] width 98 height 41
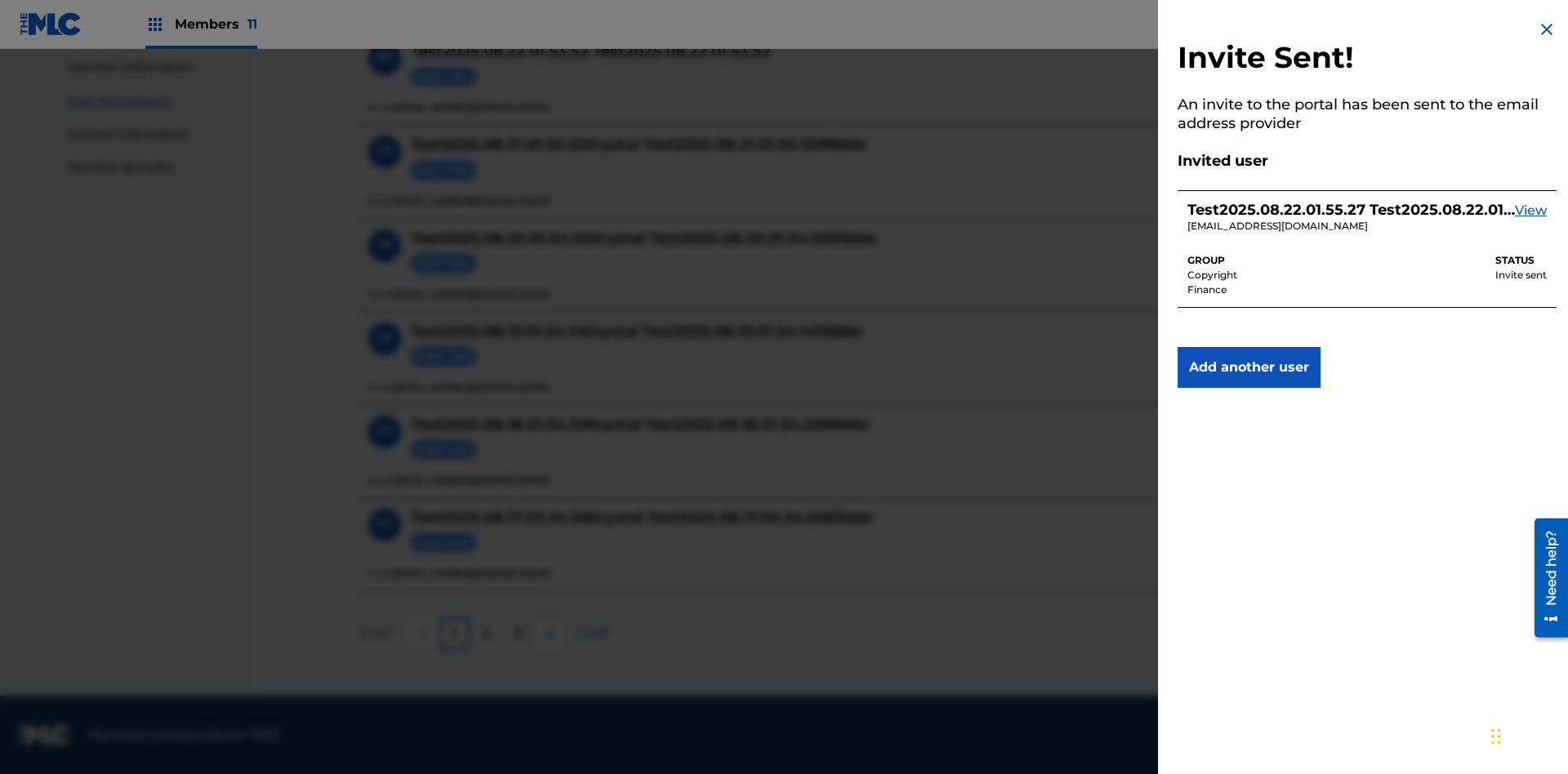
click at [1547, 30] on img at bounding box center [1546, 30] width 20 height 20
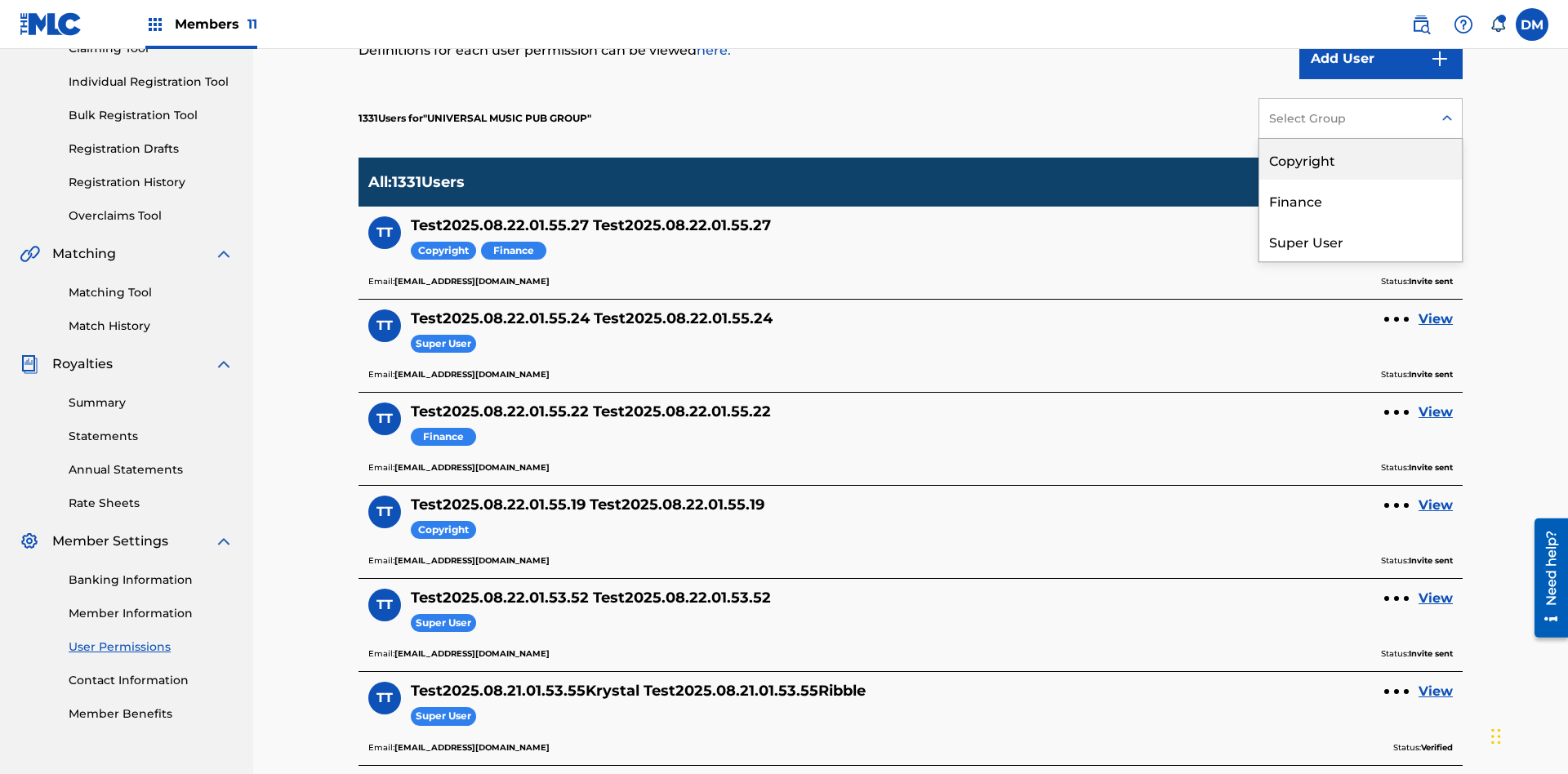
click at [1361, 159] on div "Copyright" at bounding box center [1360, 158] width 203 height 41
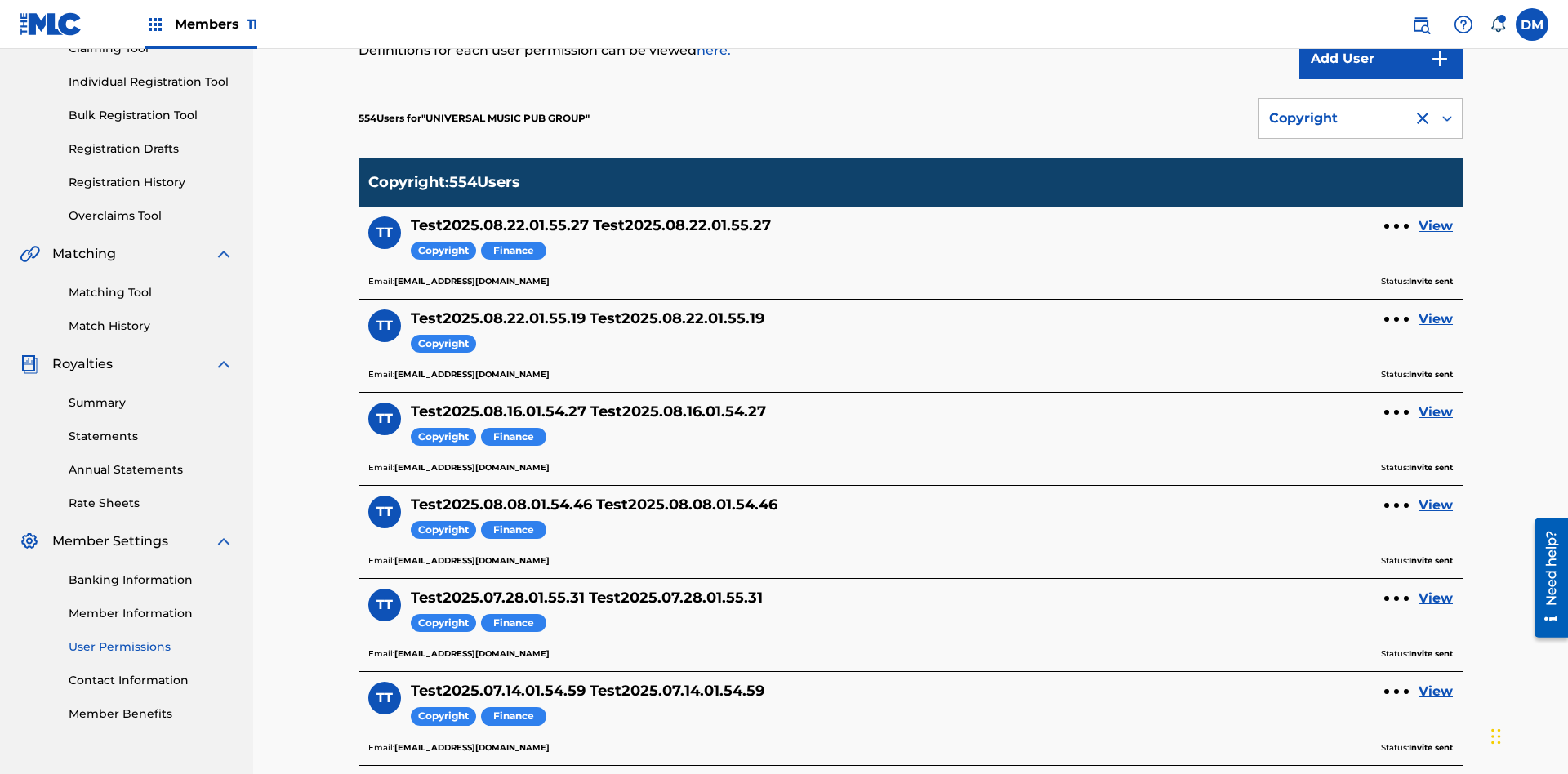
click at [1361, 118] on div "Copyright" at bounding box center [1336, 118] width 134 height 20
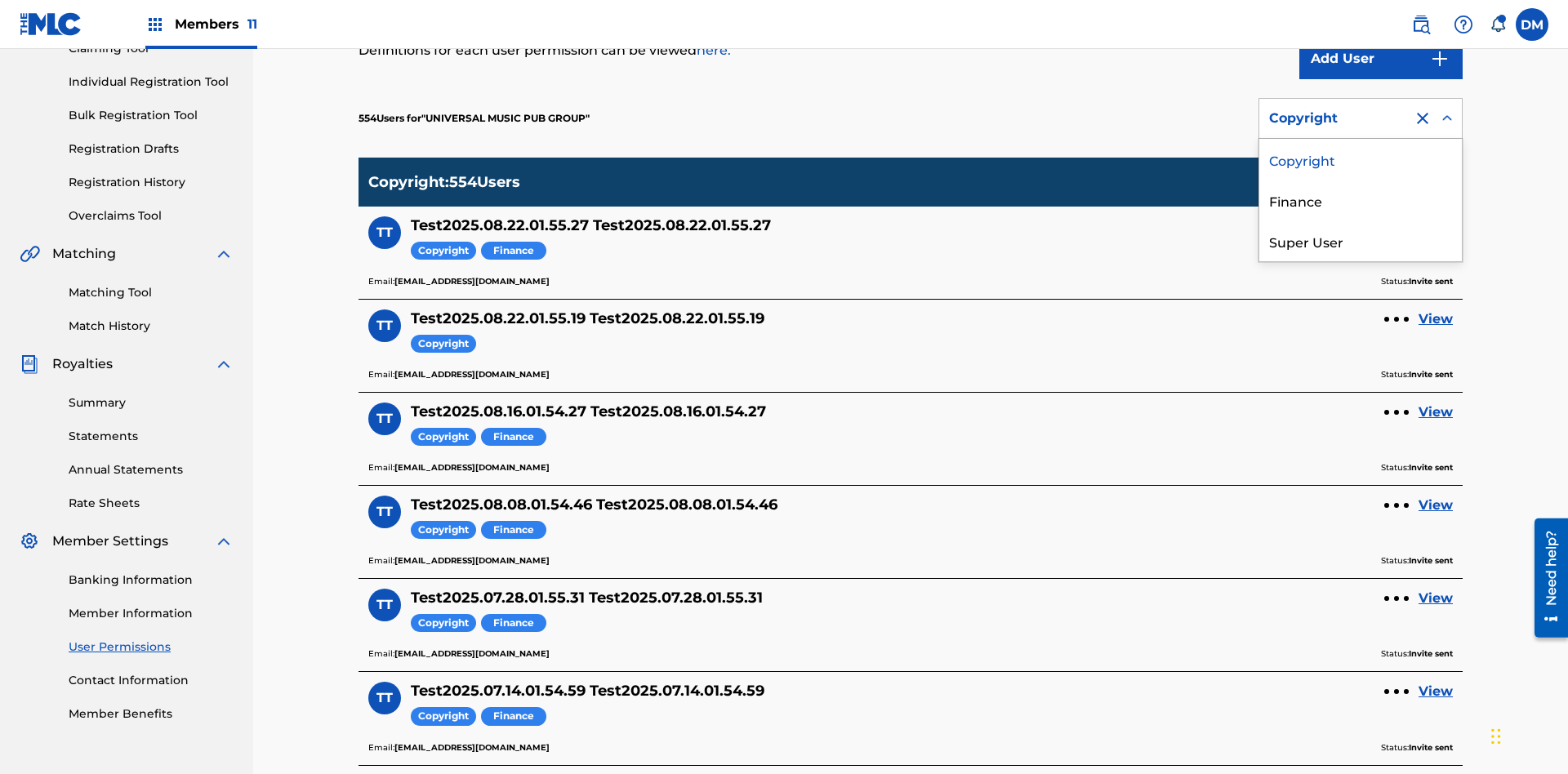
click at [1361, 200] on div "Finance" at bounding box center [1360, 199] width 203 height 41
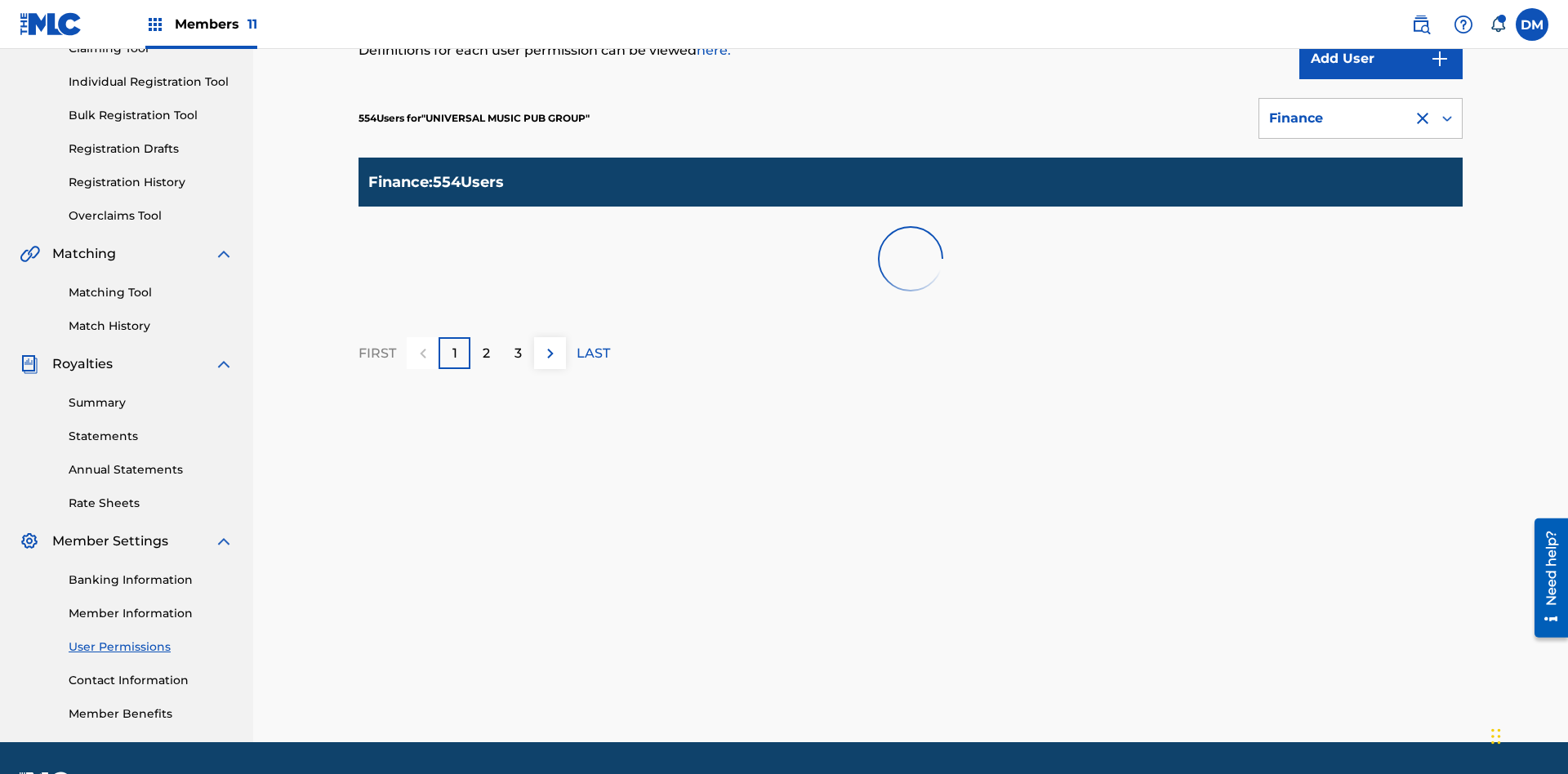
click at [1361, 118] on div "Finance" at bounding box center [1336, 118] width 134 height 20
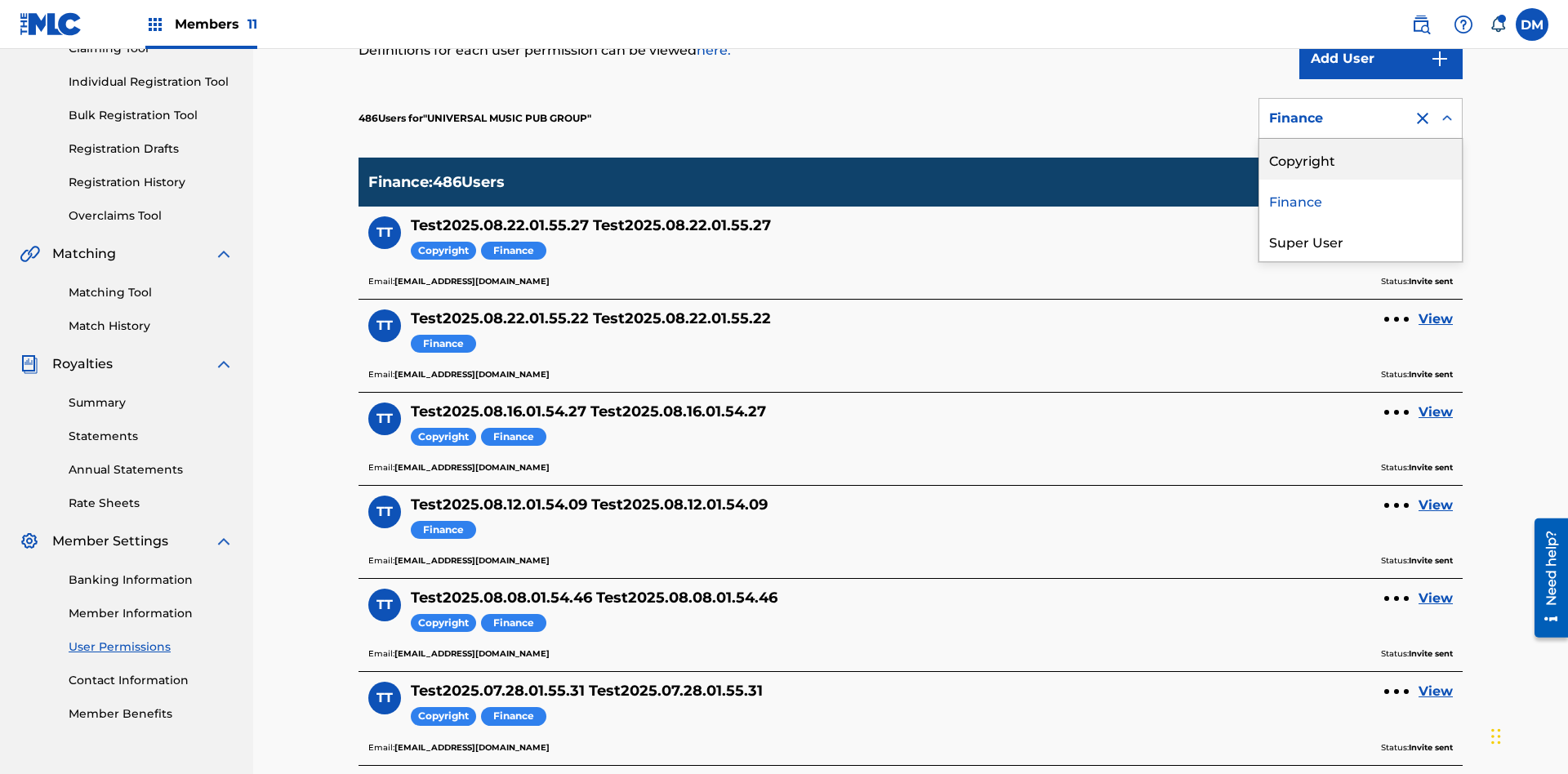
click at [1361, 241] on div "Super User" at bounding box center [1360, 240] width 203 height 41
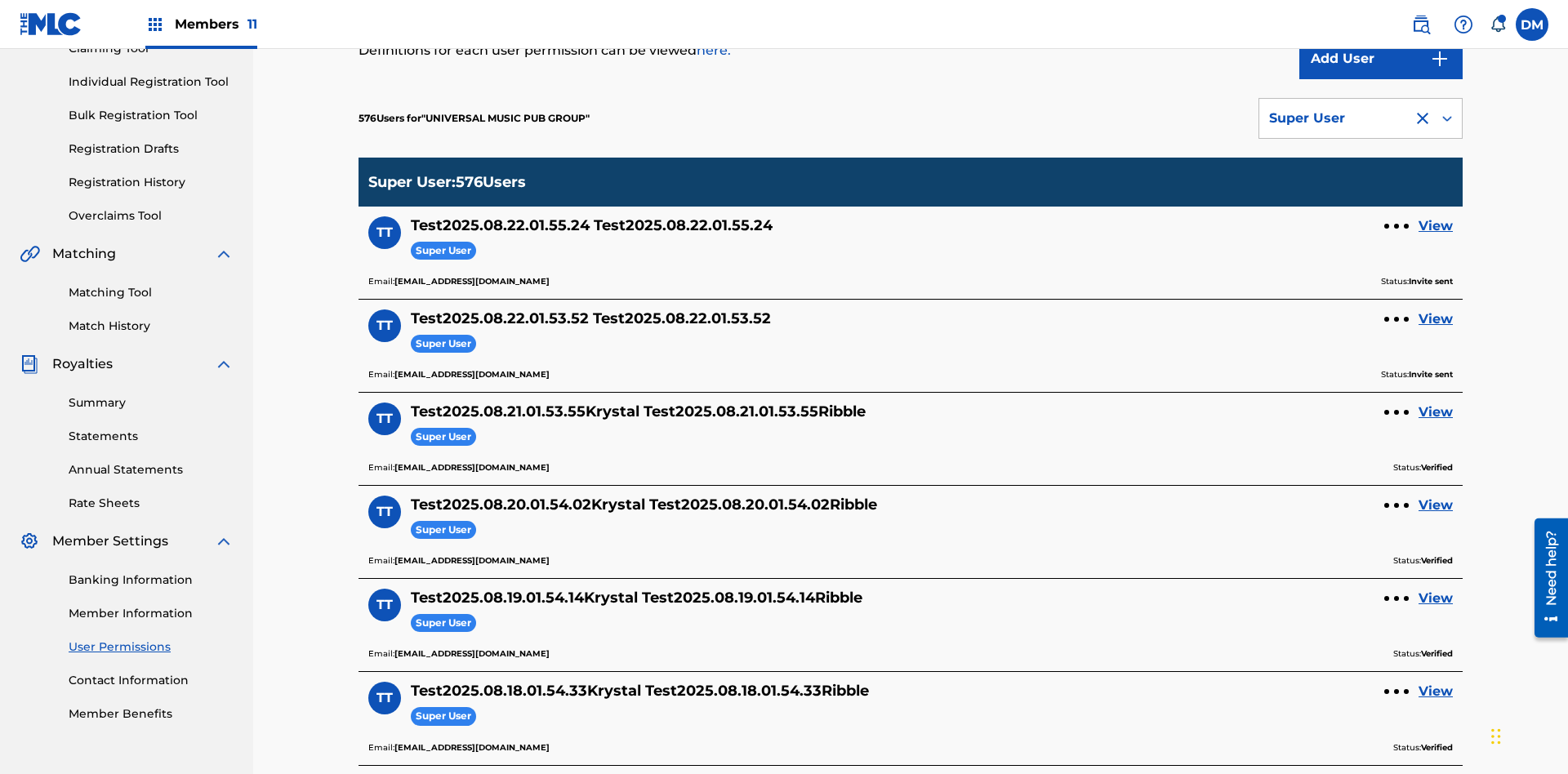
click at [1361, 118] on div "Super User" at bounding box center [1336, 118] width 134 height 20
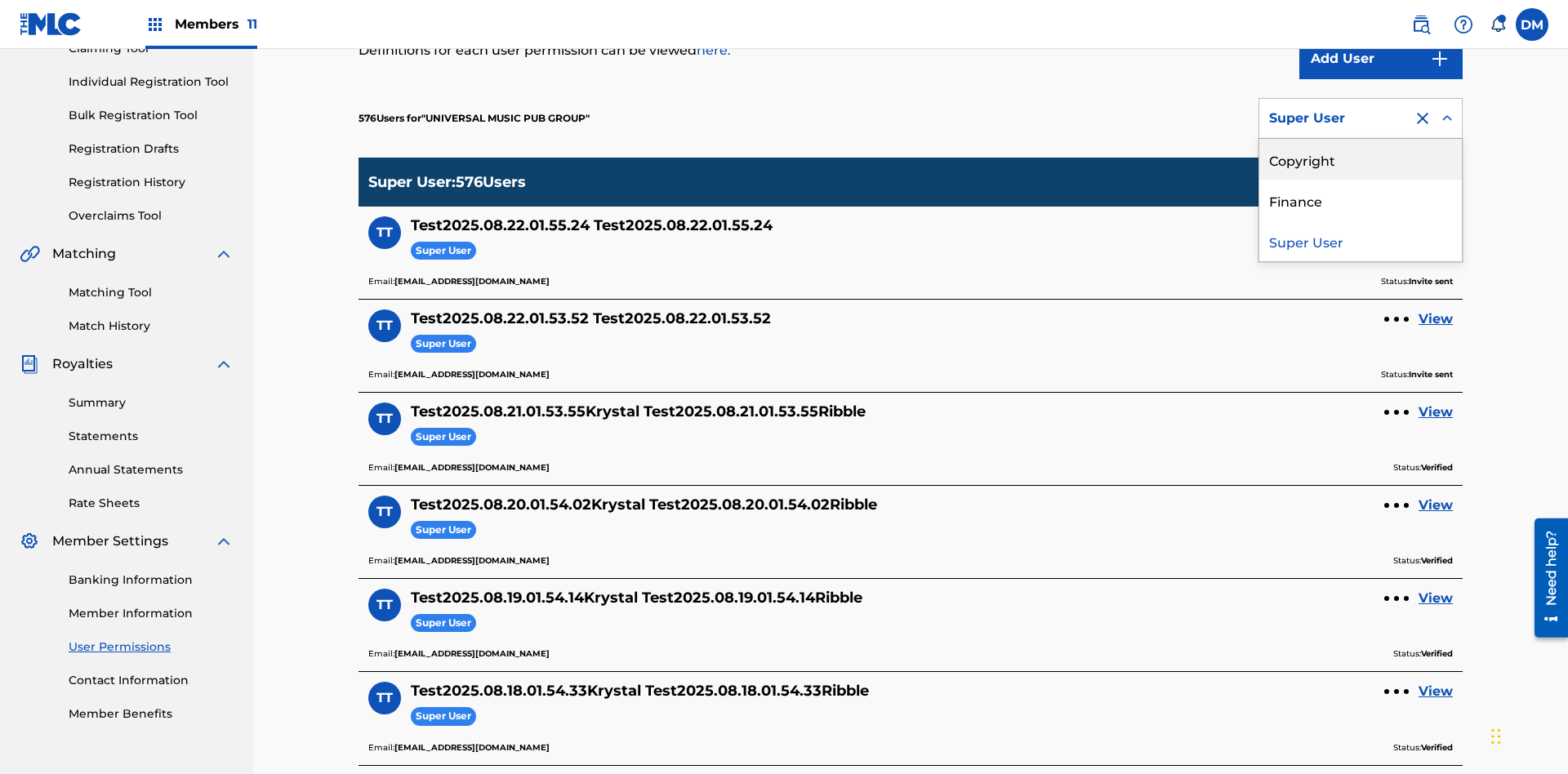
click at [1361, 159] on div "Copyright" at bounding box center [1360, 158] width 203 height 41
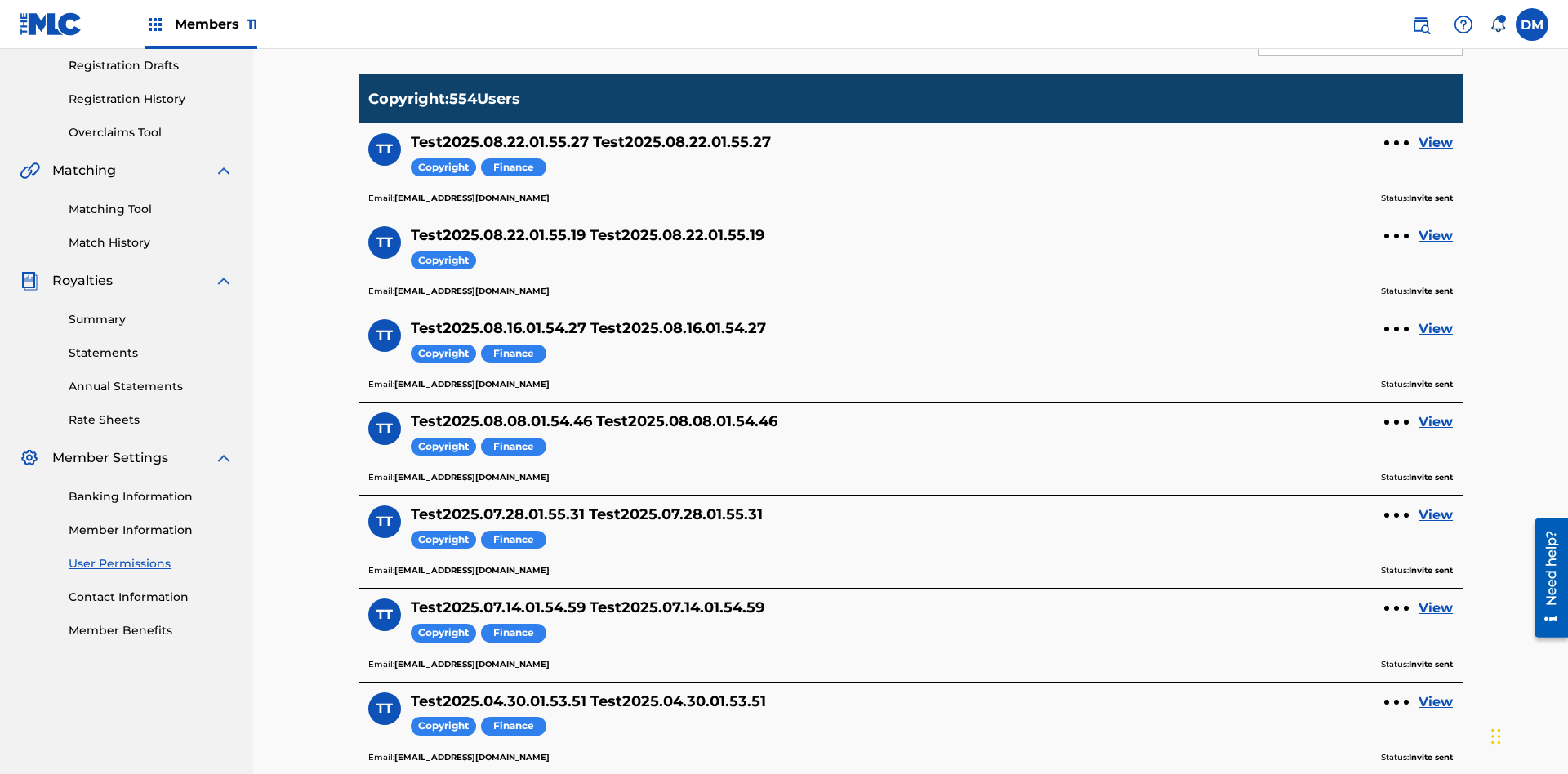
click at [1361, 45] on div "Copyright" at bounding box center [1336, 35] width 134 height 20
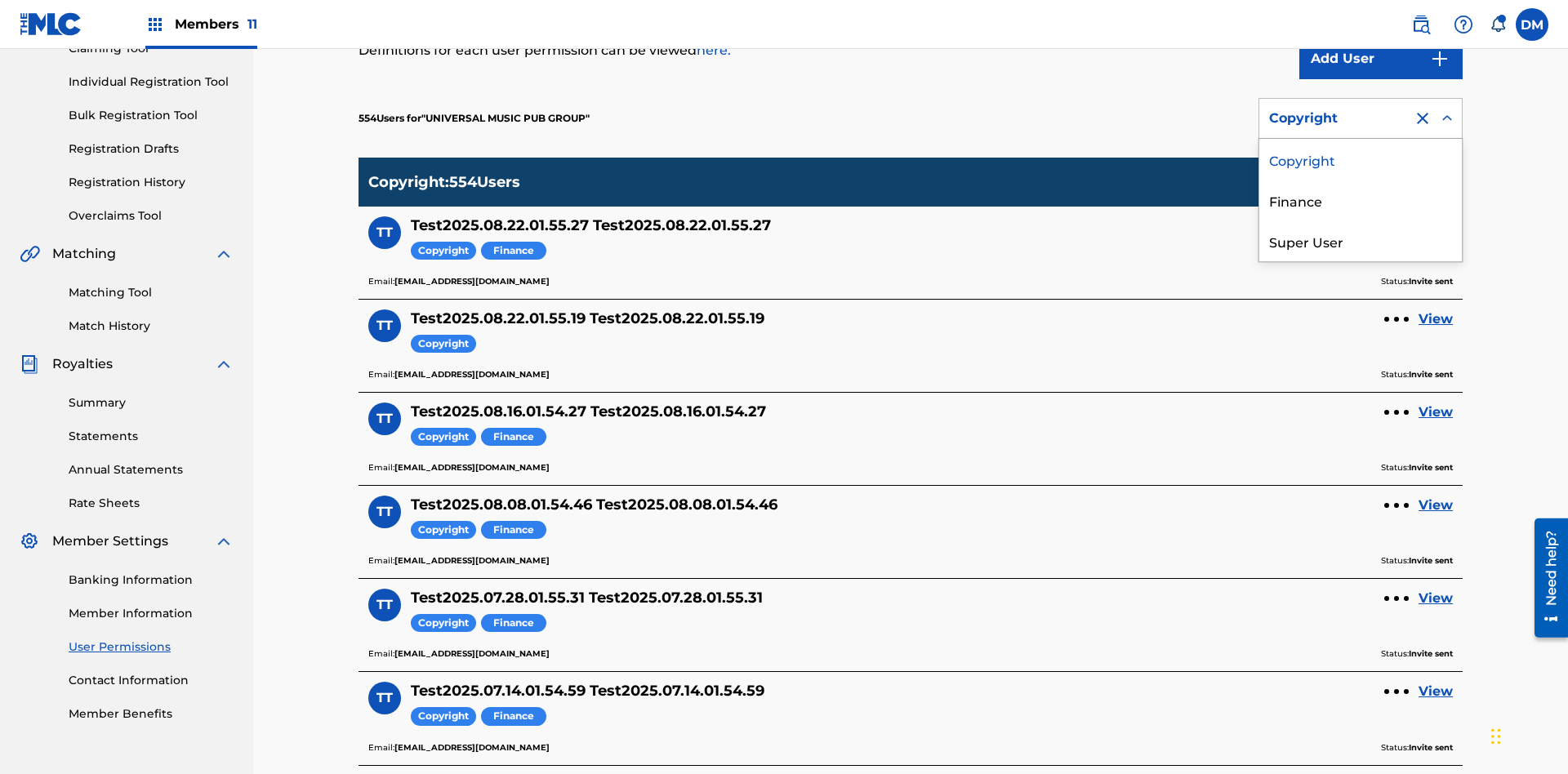
click at [1361, 200] on div "Finance" at bounding box center [1360, 199] width 203 height 41
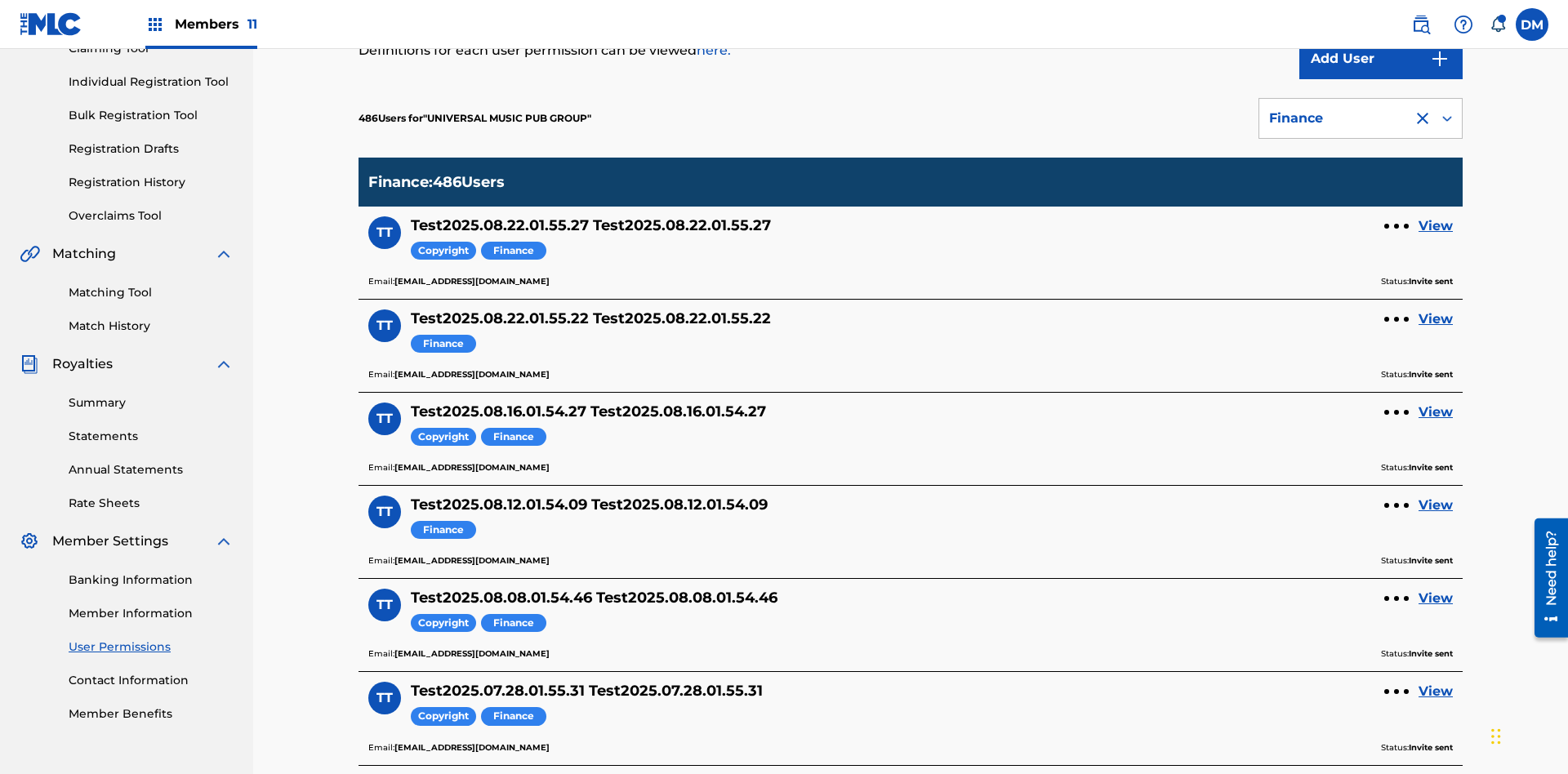
click at [1423, 109] on div at bounding box center [1423, 118] width 20 height 20
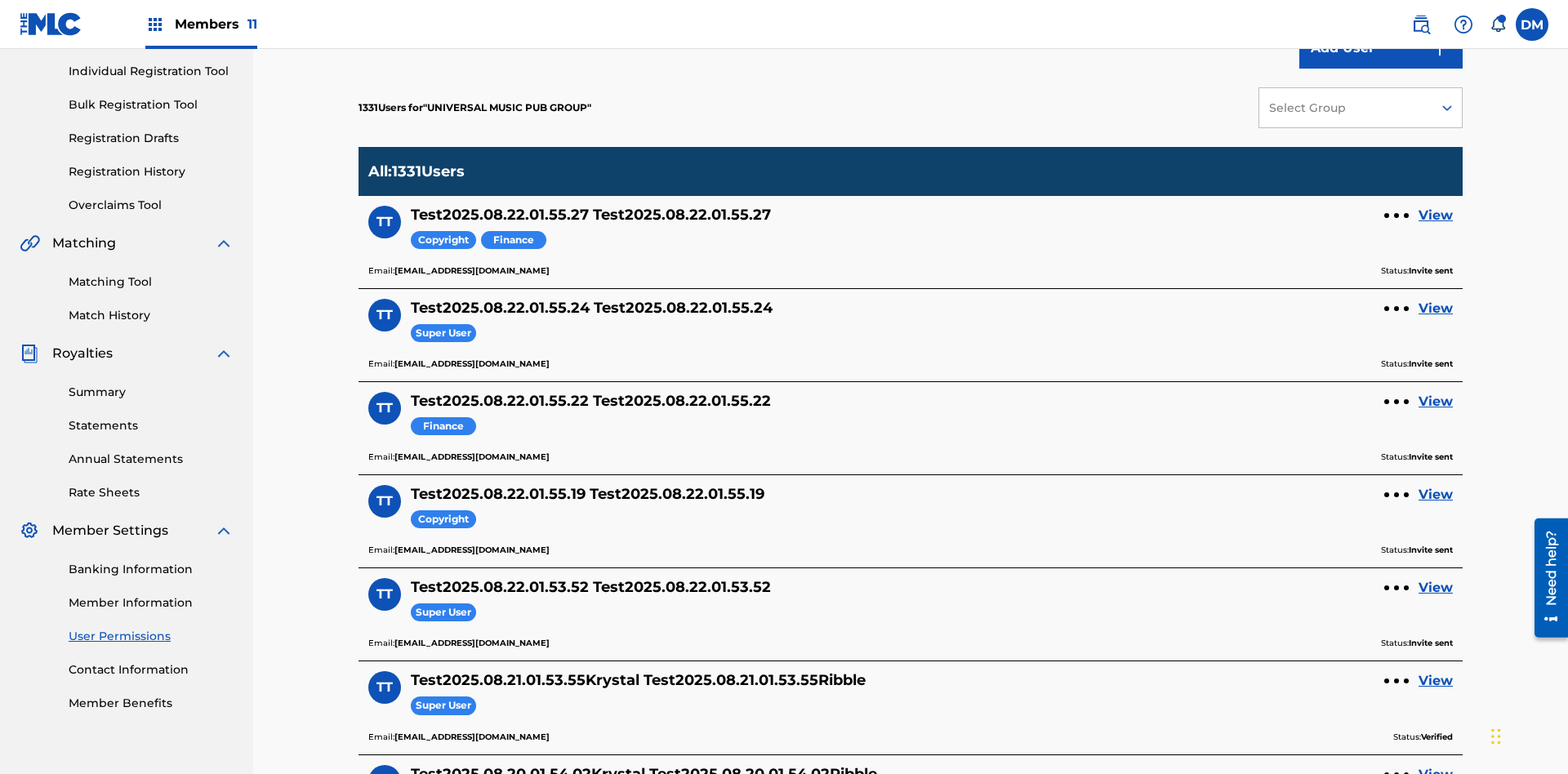
click at [1436, 485] on link "View" at bounding box center [1435, 495] width 34 height 20
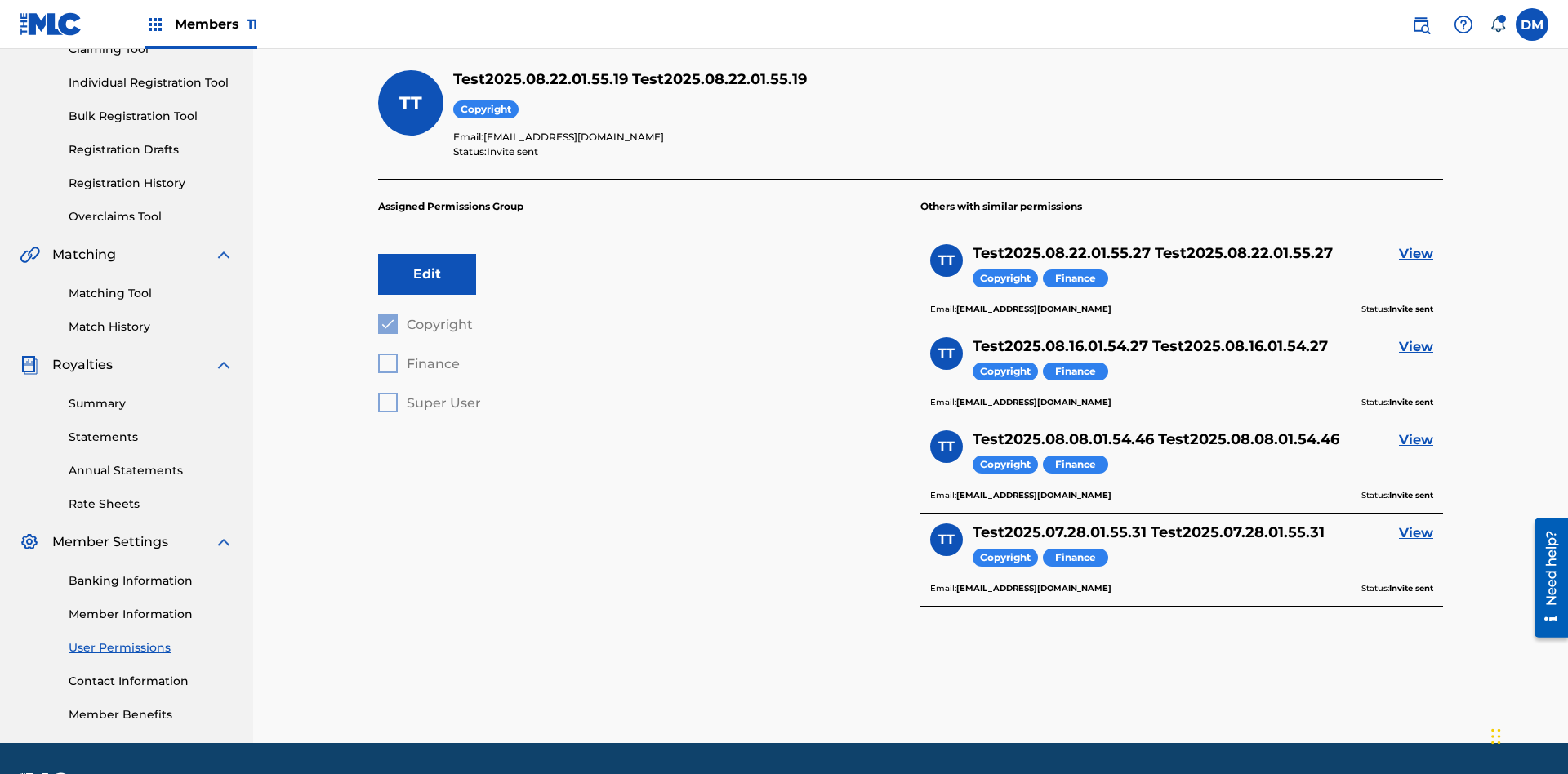
scroll to position [239, 0]
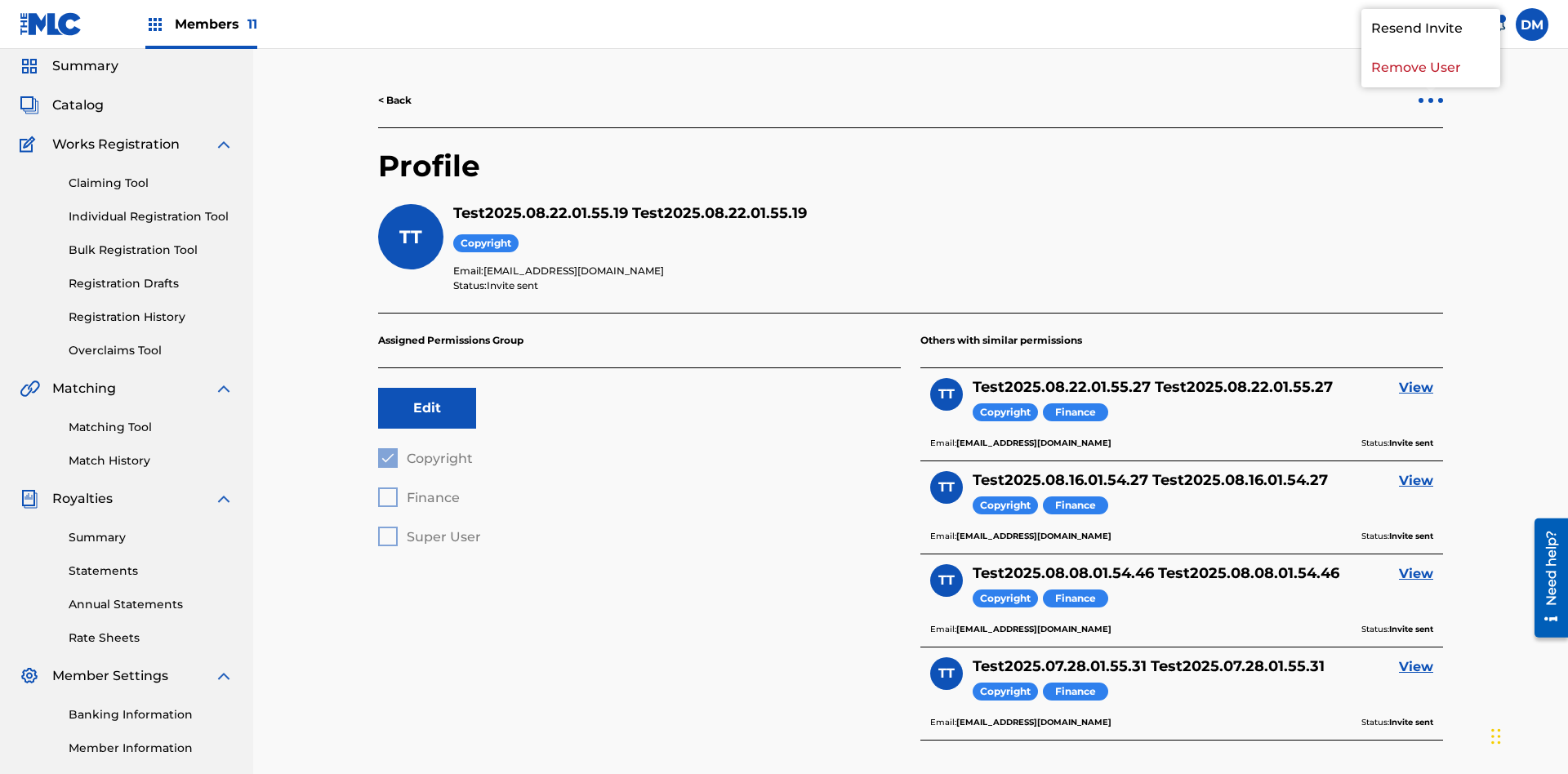
click at [1430, 87] on p "Remove User" at bounding box center [1430, 67] width 138 height 39
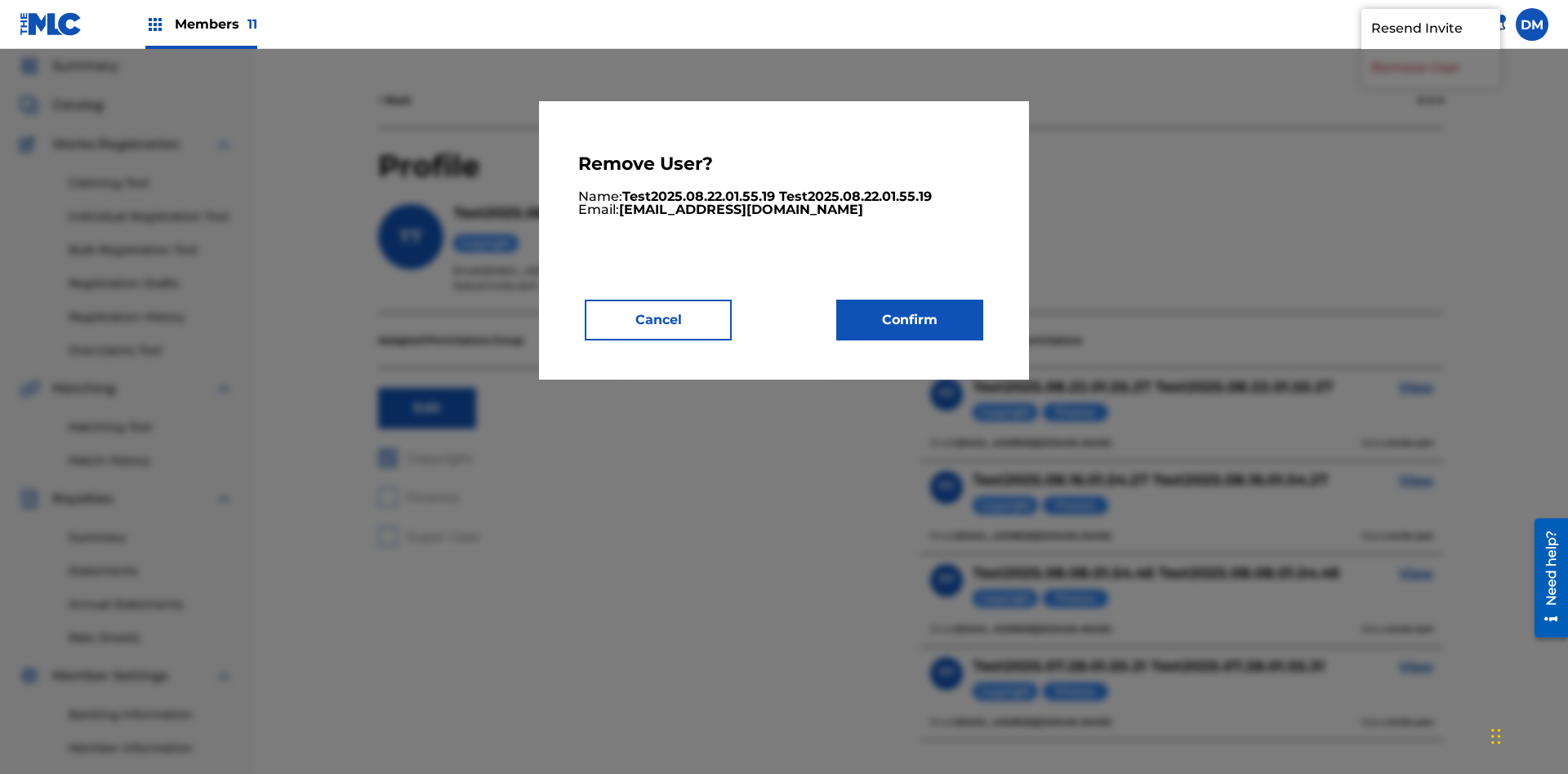
scroll to position [7, 0]
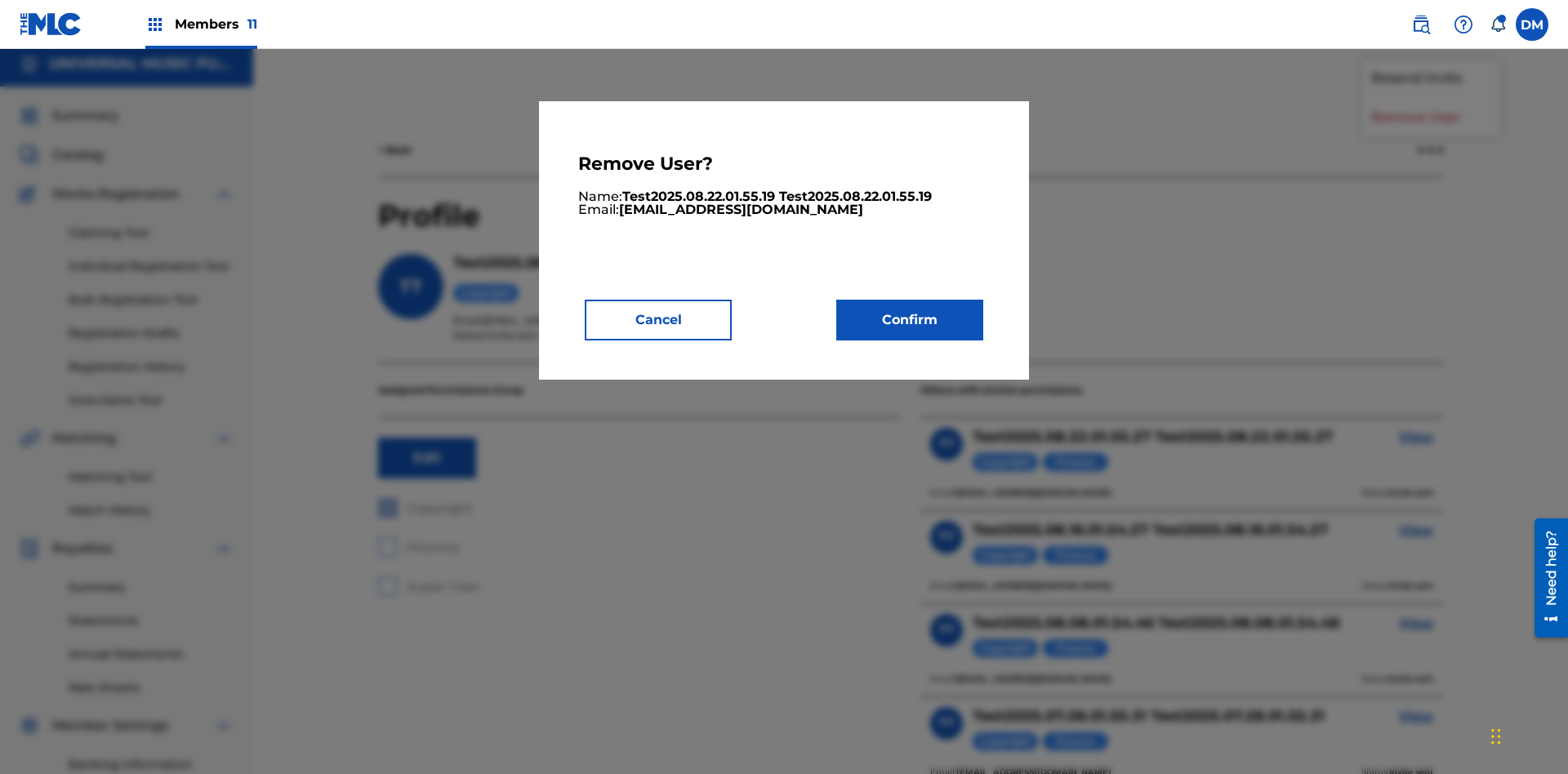
click at [910, 320] on button "Confirm" at bounding box center [909, 320] width 147 height 41
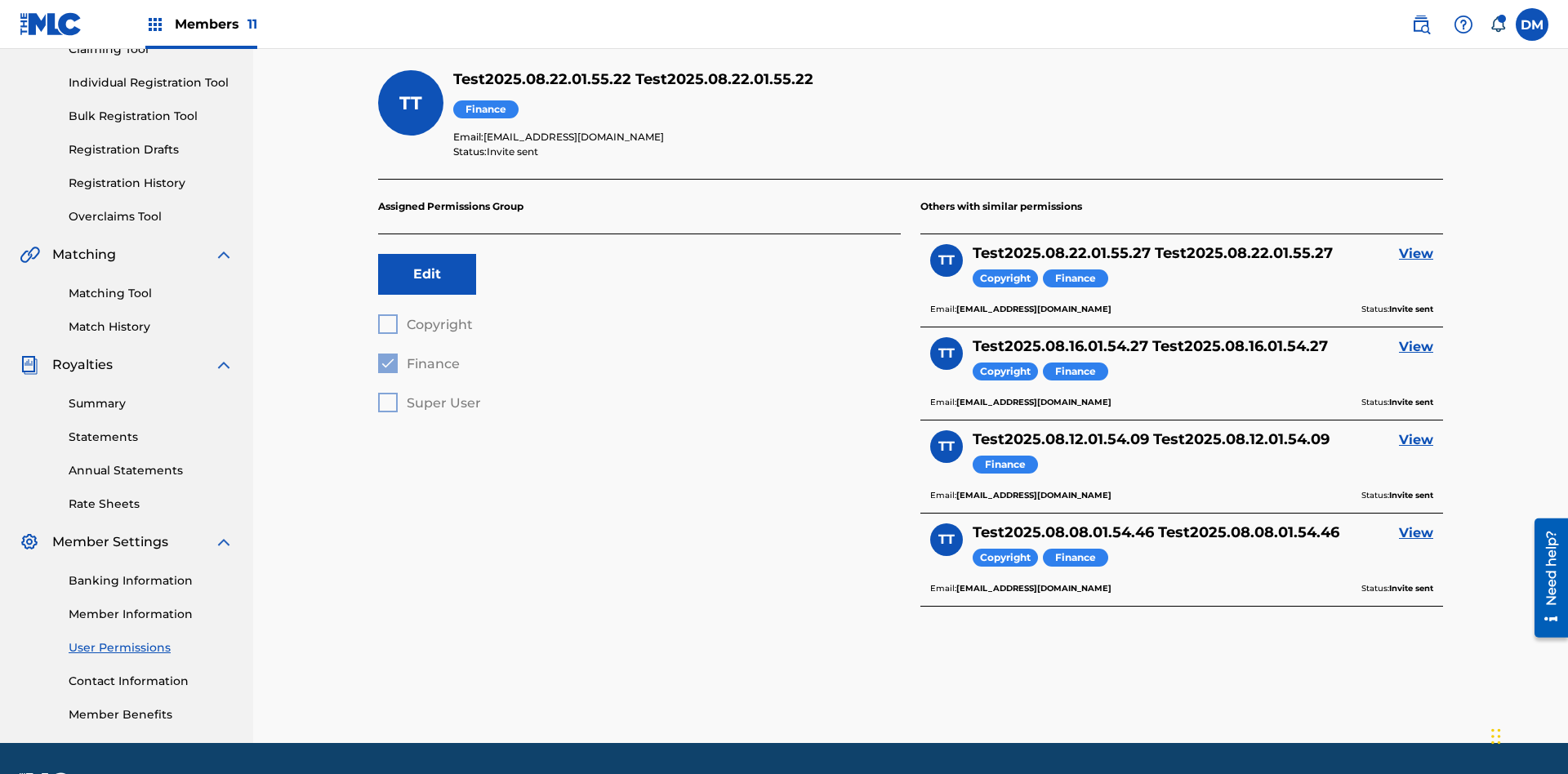
scroll to position [239, 0]
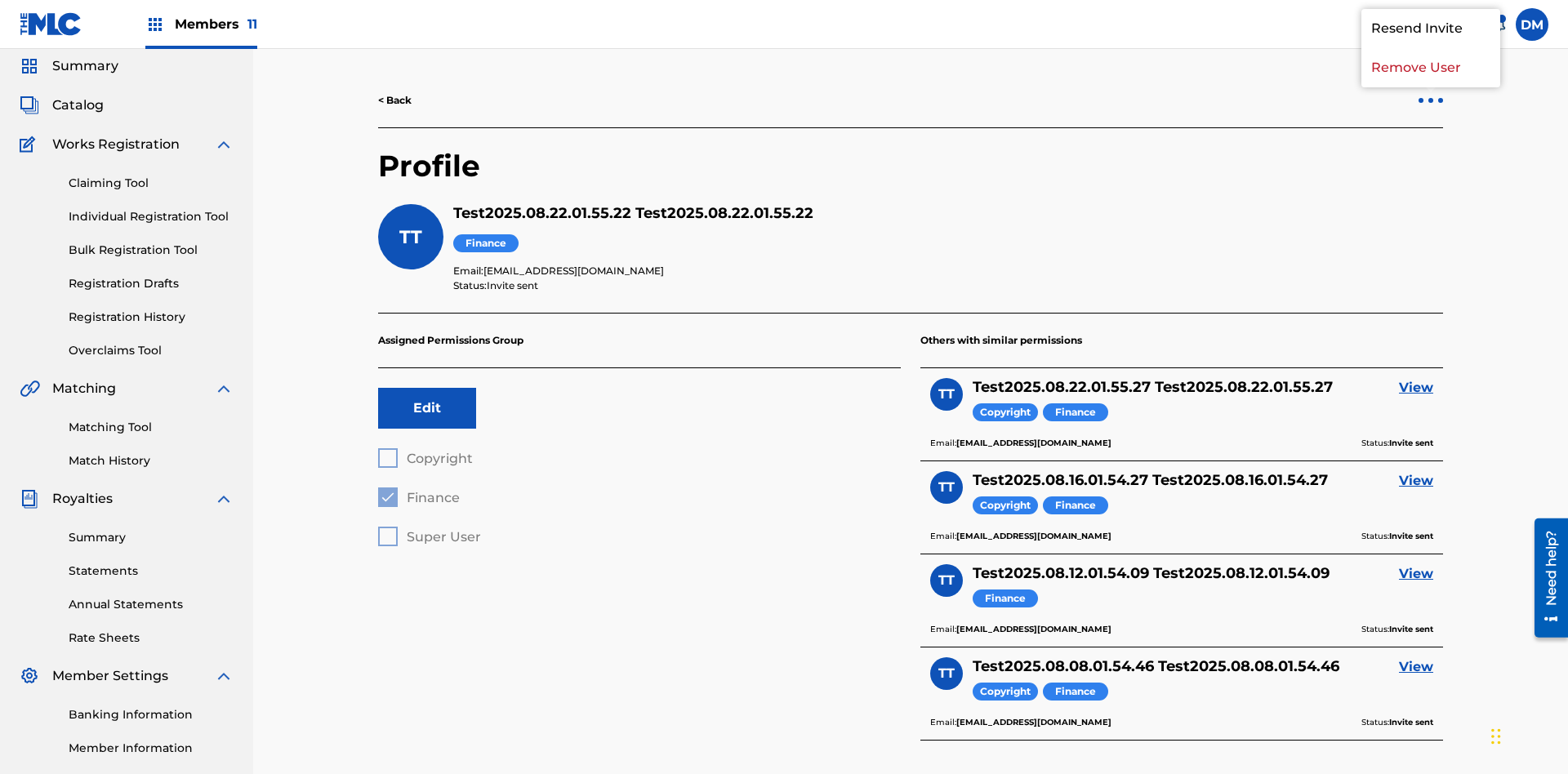
click at [1430, 87] on p "Remove User" at bounding box center [1430, 67] width 138 height 39
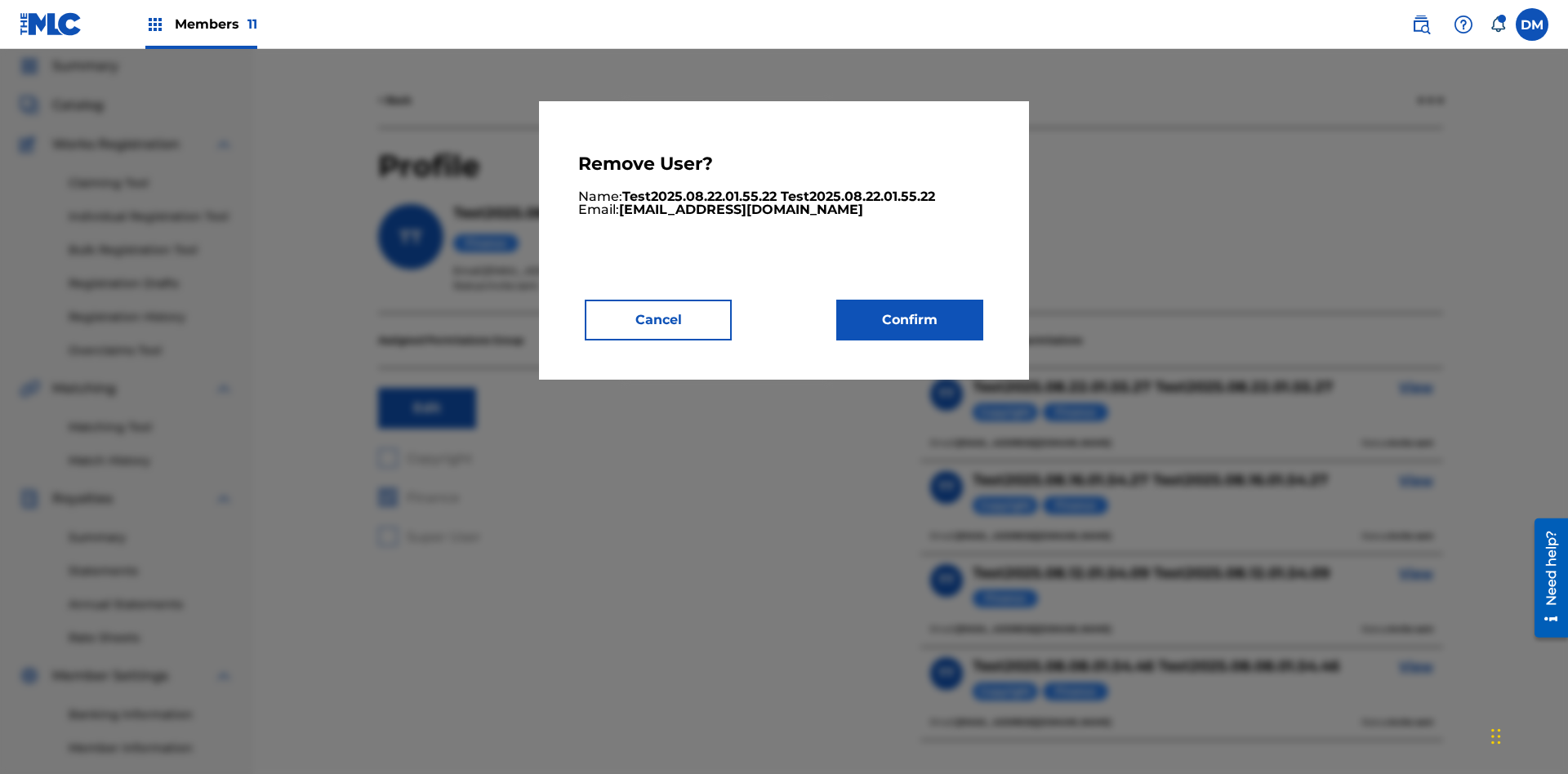
scroll to position [7, 0]
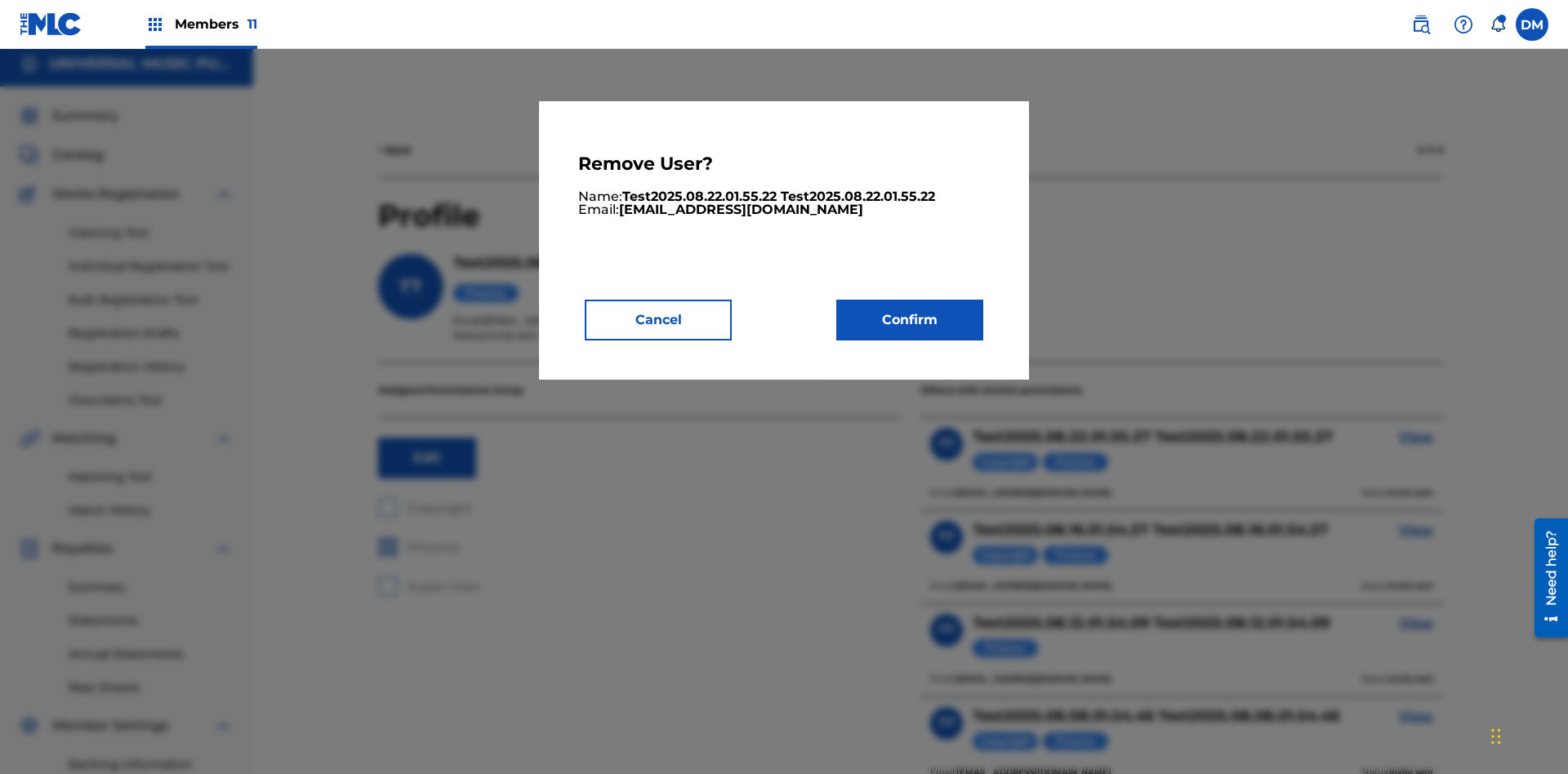
click at [910, 320] on button "Confirm" at bounding box center [909, 320] width 147 height 41
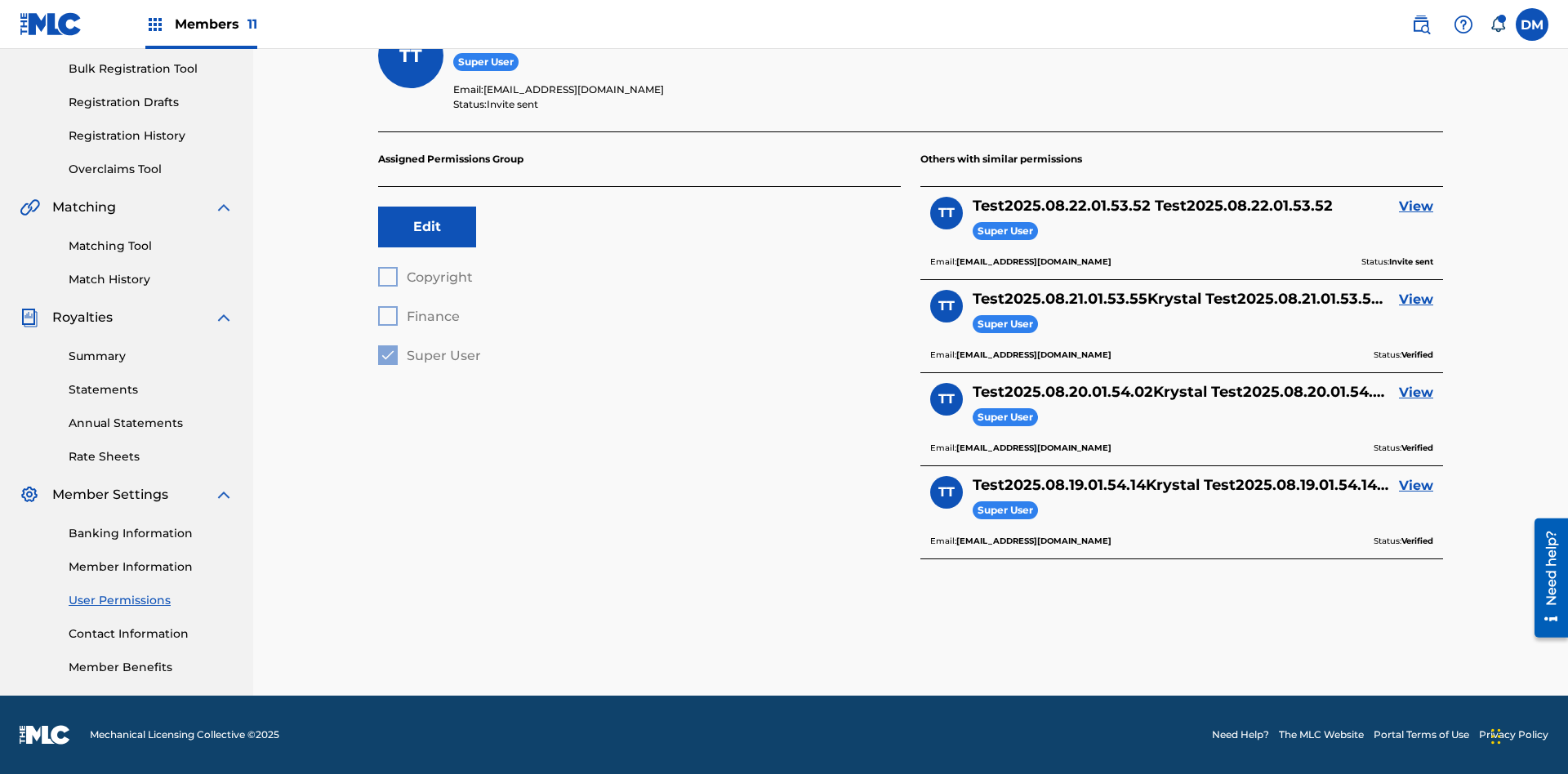
scroll to position [57, 0]
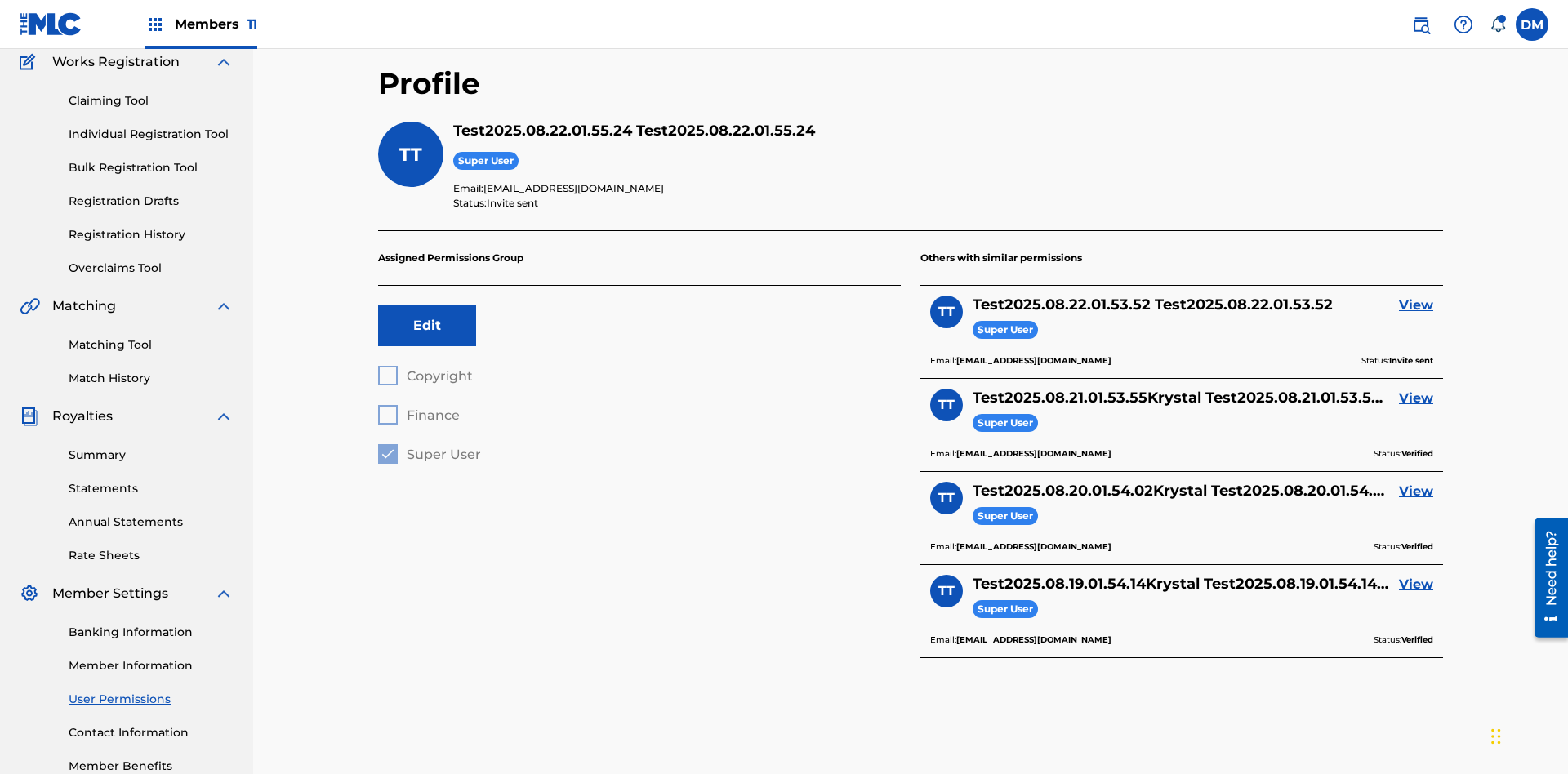
click at [1430, 20] on div at bounding box center [1431, 18] width 5 height 5
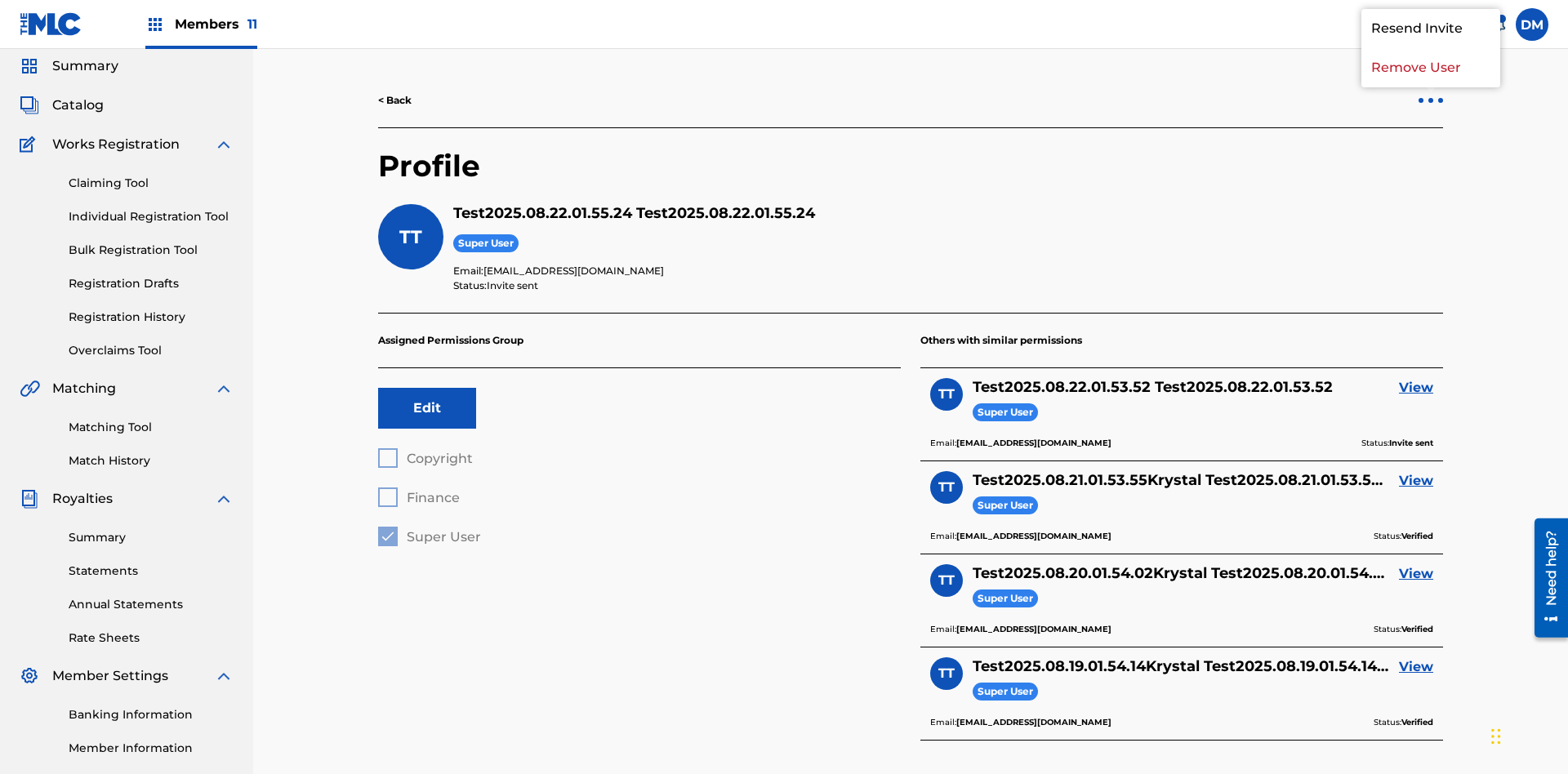
click at [1430, 87] on p "Remove User" at bounding box center [1430, 67] width 138 height 39
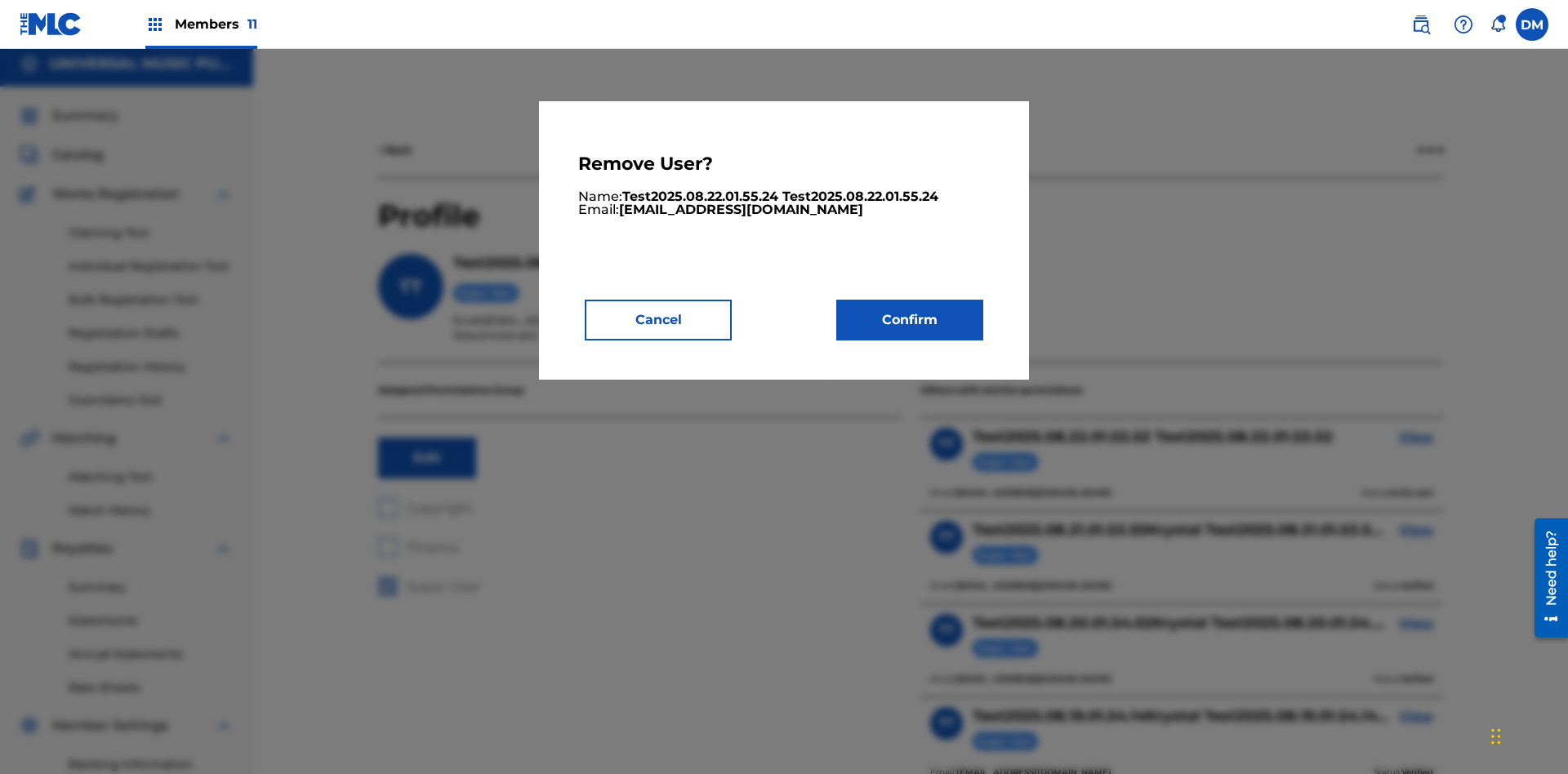
click at [910, 320] on button "Confirm" at bounding box center [909, 320] width 147 height 41
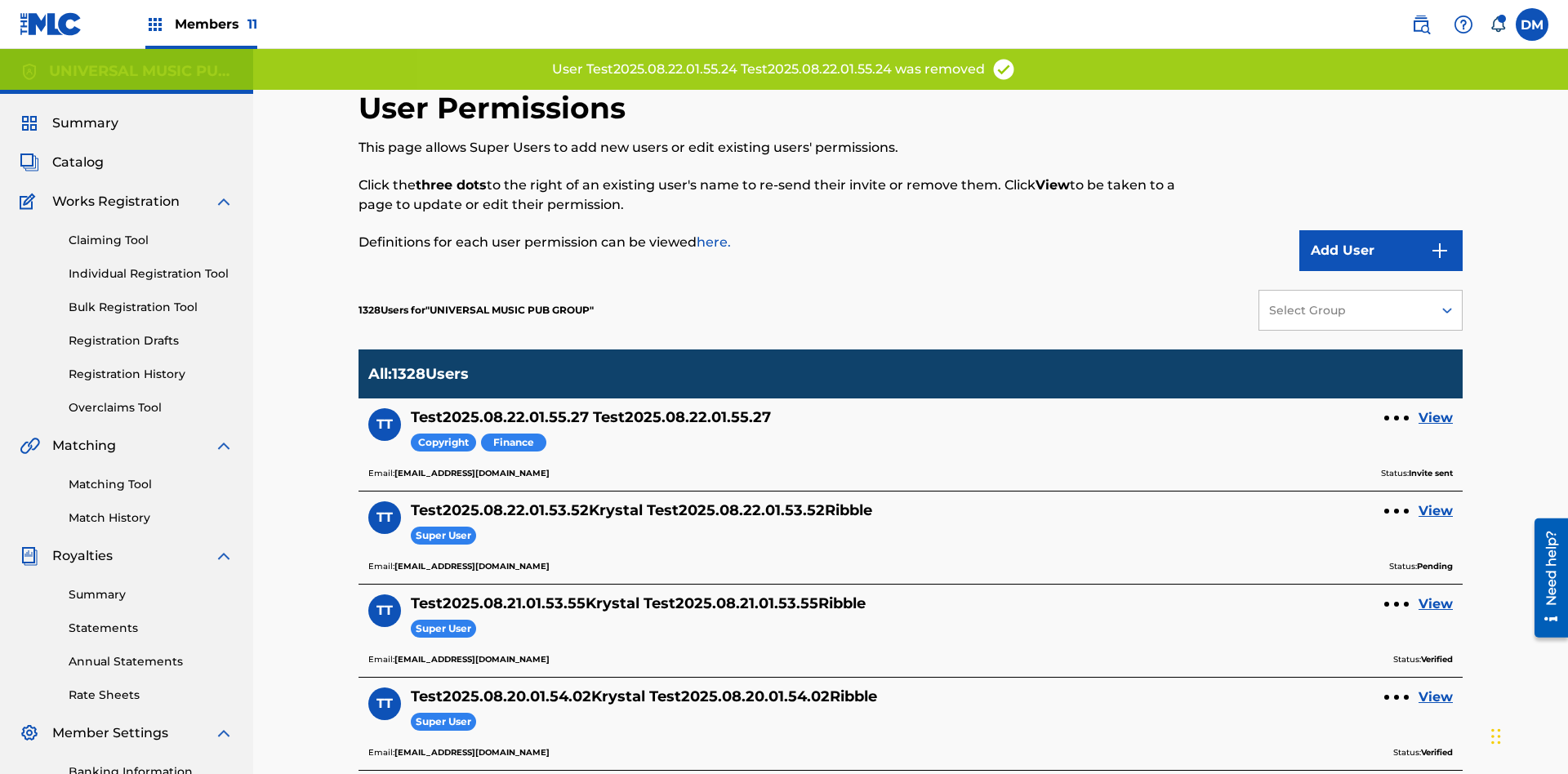
click at [1436, 408] on link "View" at bounding box center [1435, 418] width 34 height 20
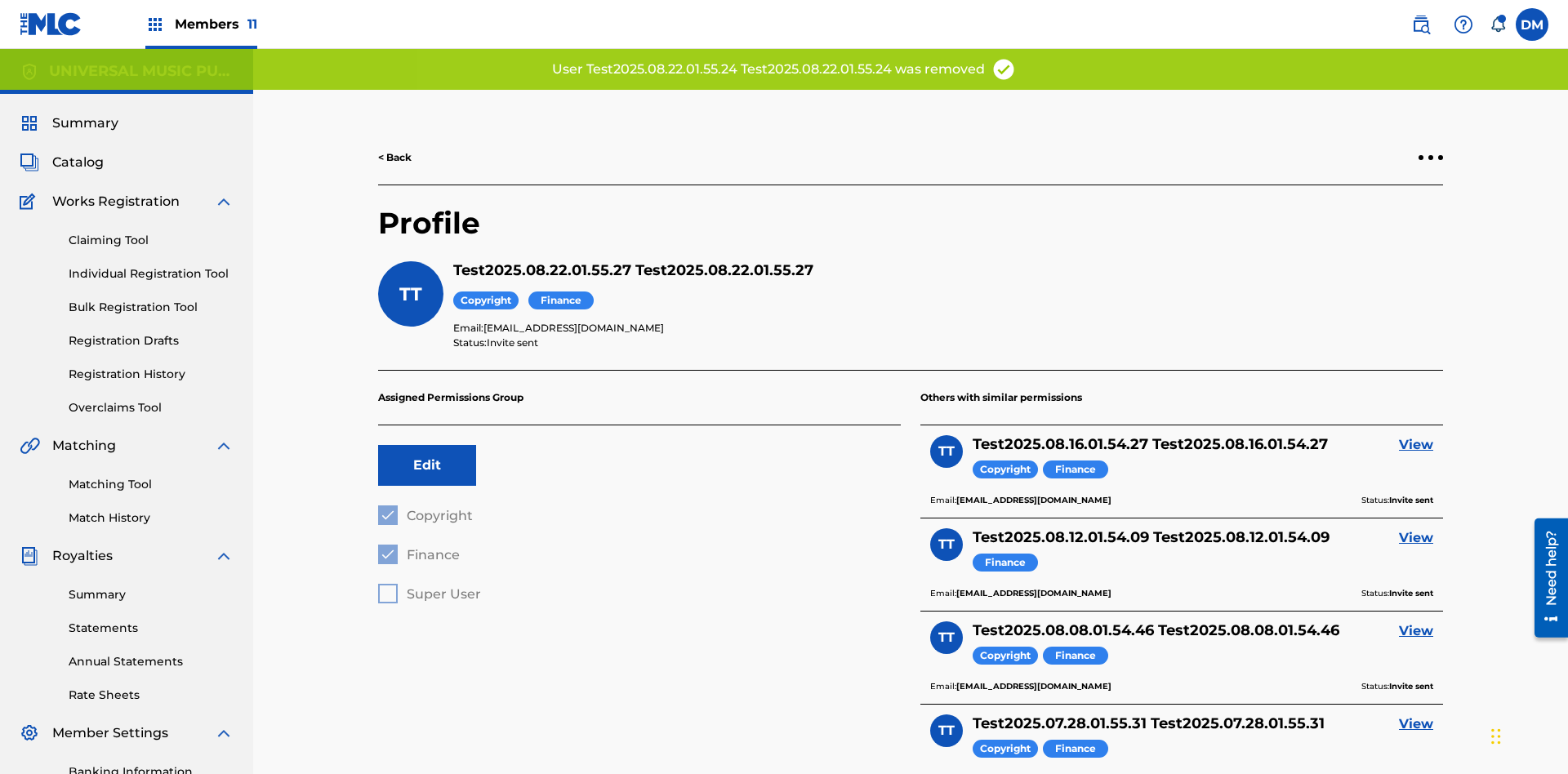
scroll to position [239, 0]
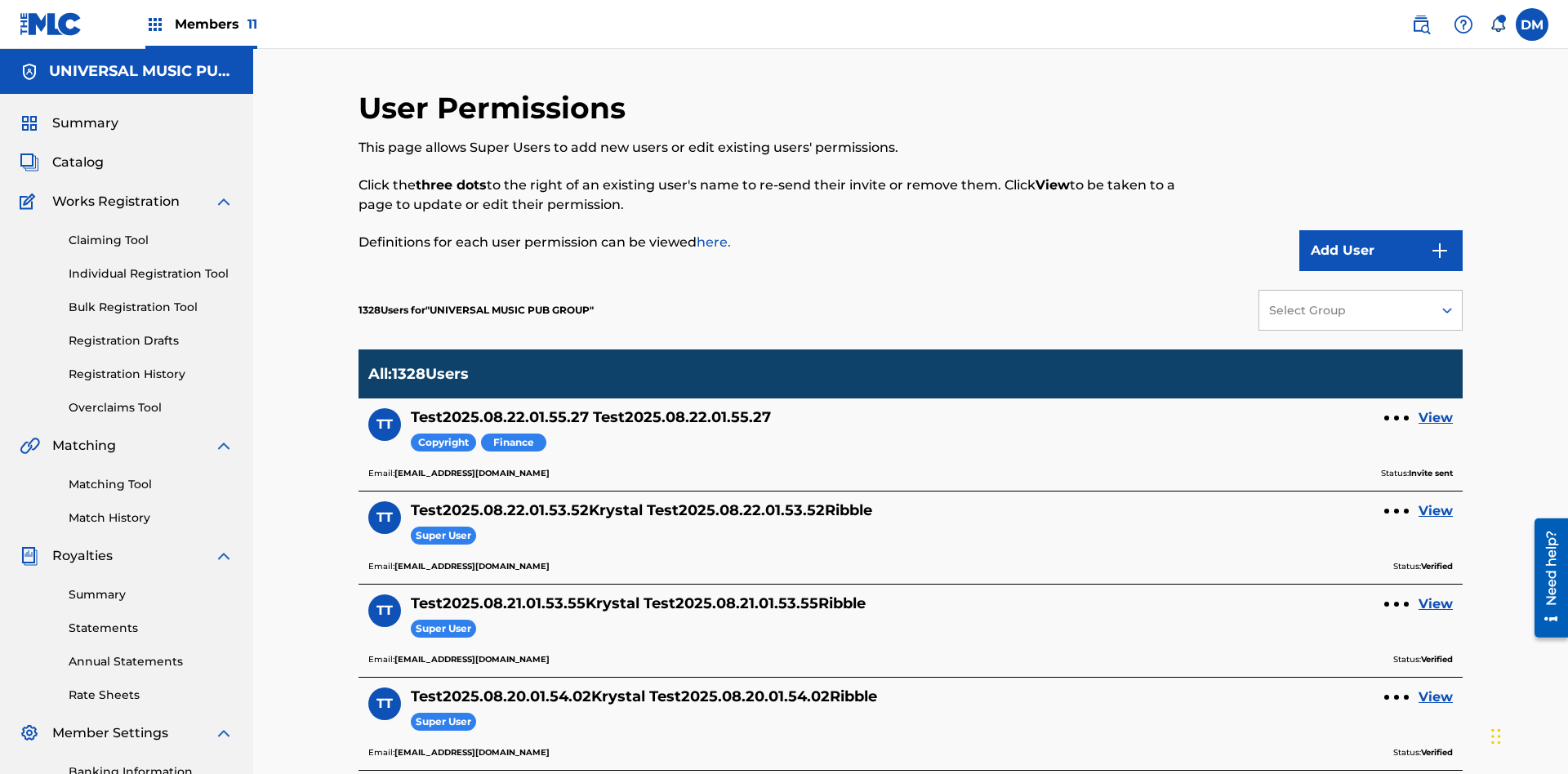
click at [1396, 415] on div at bounding box center [1396, 418] width 5 height 5
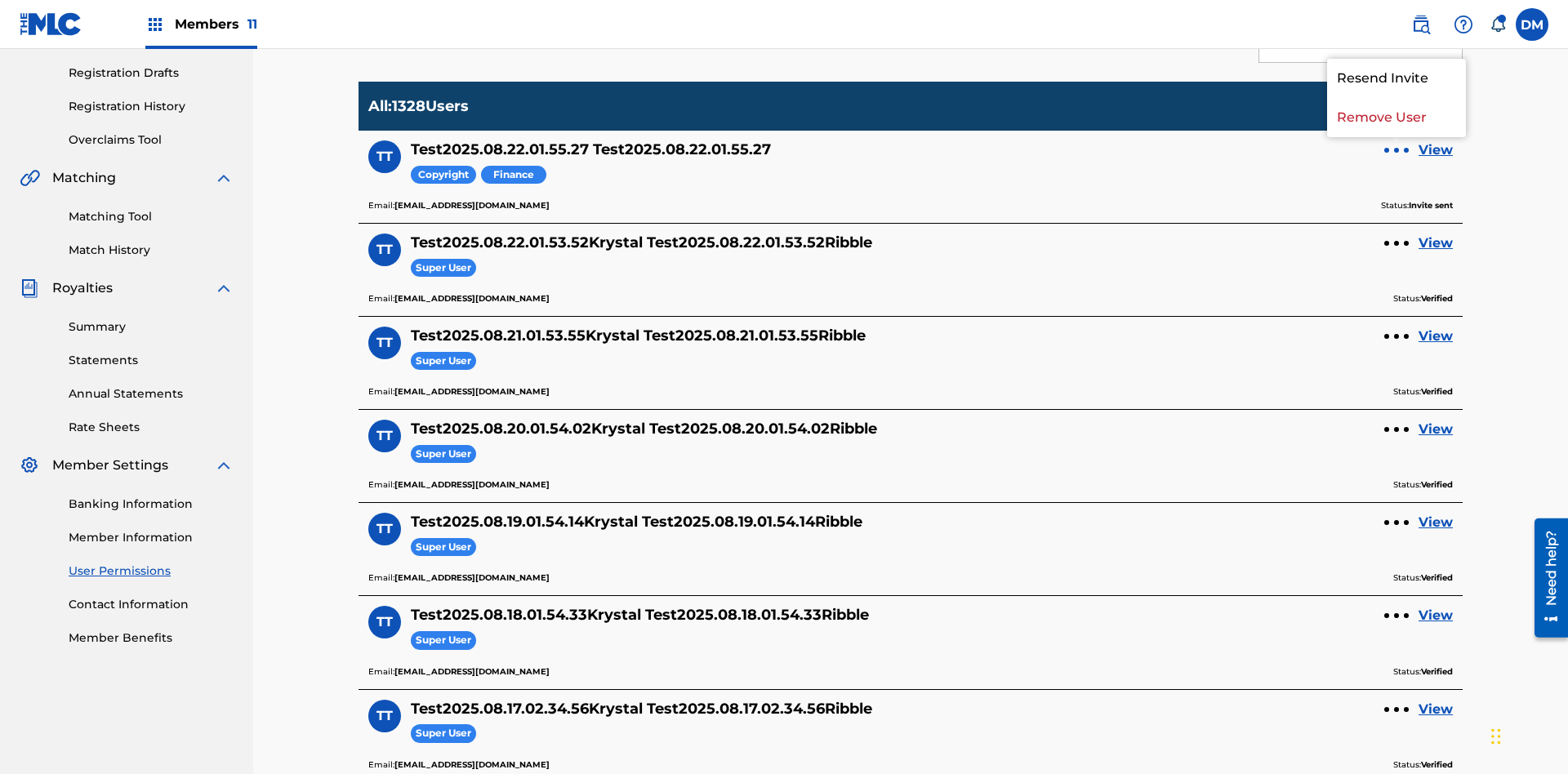
click at [1396, 118] on p "Remove User" at bounding box center [1396, 118] width 138 height 39
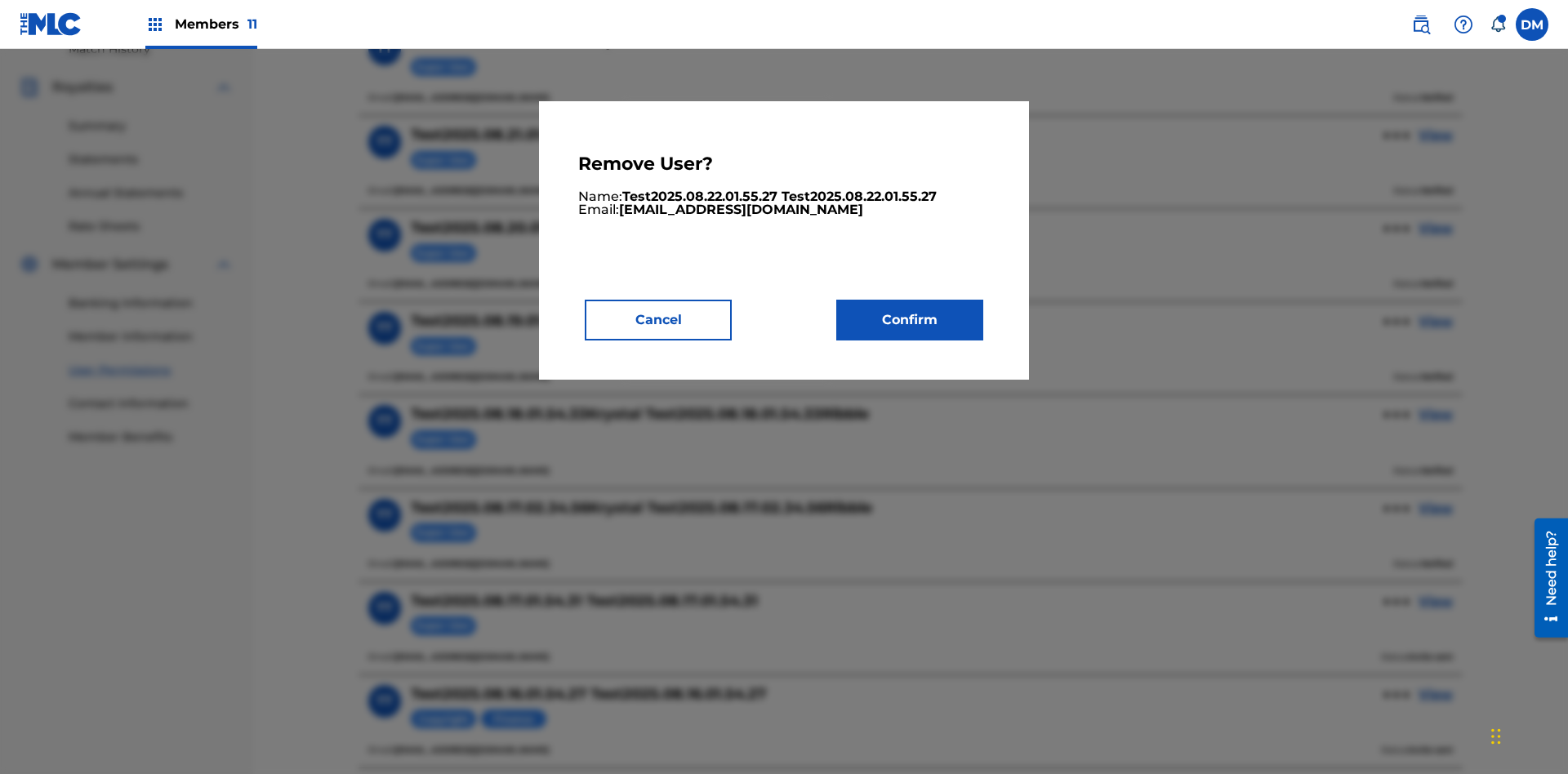
click at [910, 320] on button "Confirm" at bounding box center [909, 320] width 147 height 41
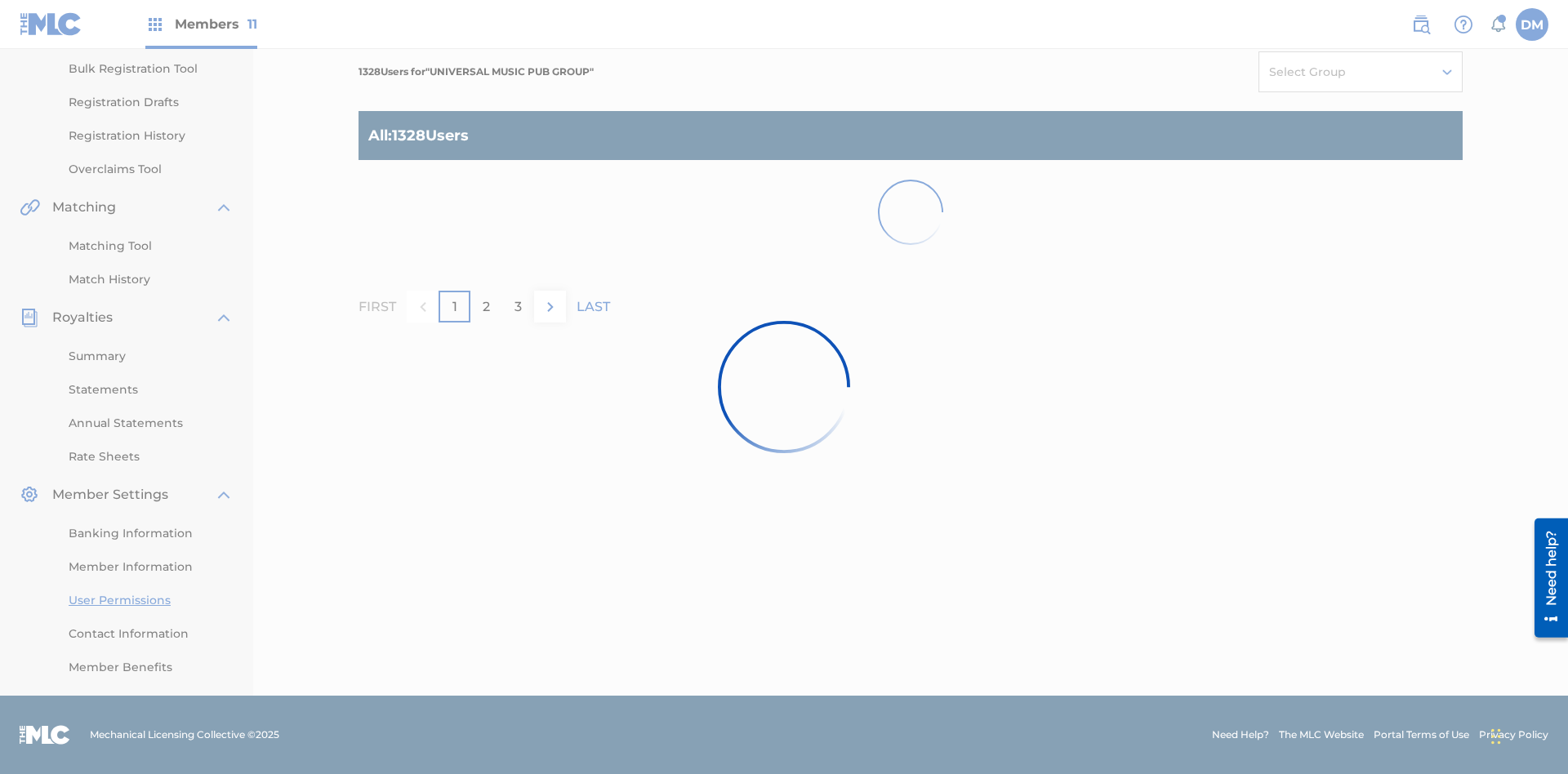
scroll to position [310, 0]
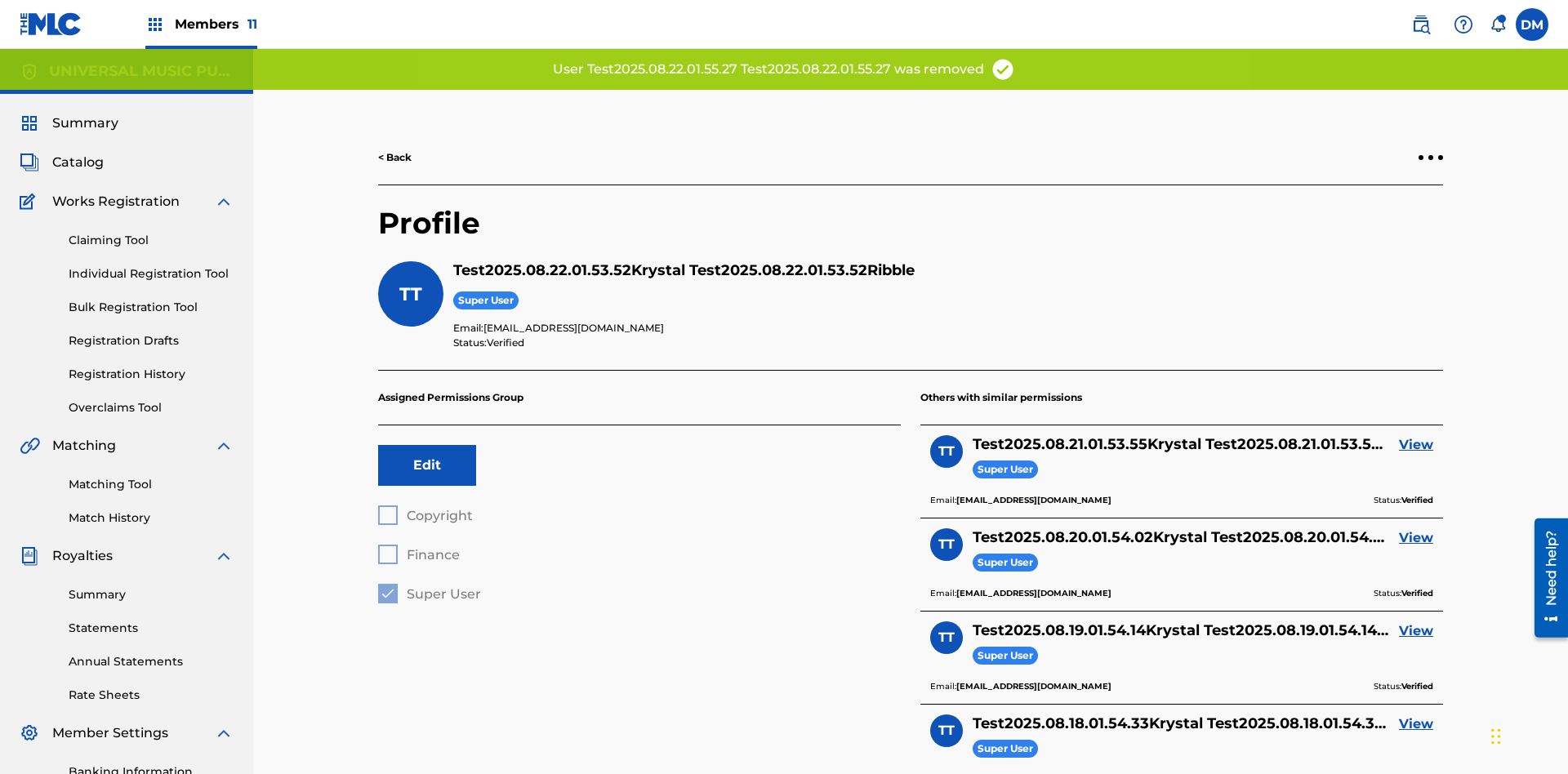
click at [1416, 435] on link "View" at bounding box center [1416, 445] width 34 height 20
